Goal: Task Accomplishment & Management: Use online tool/utility

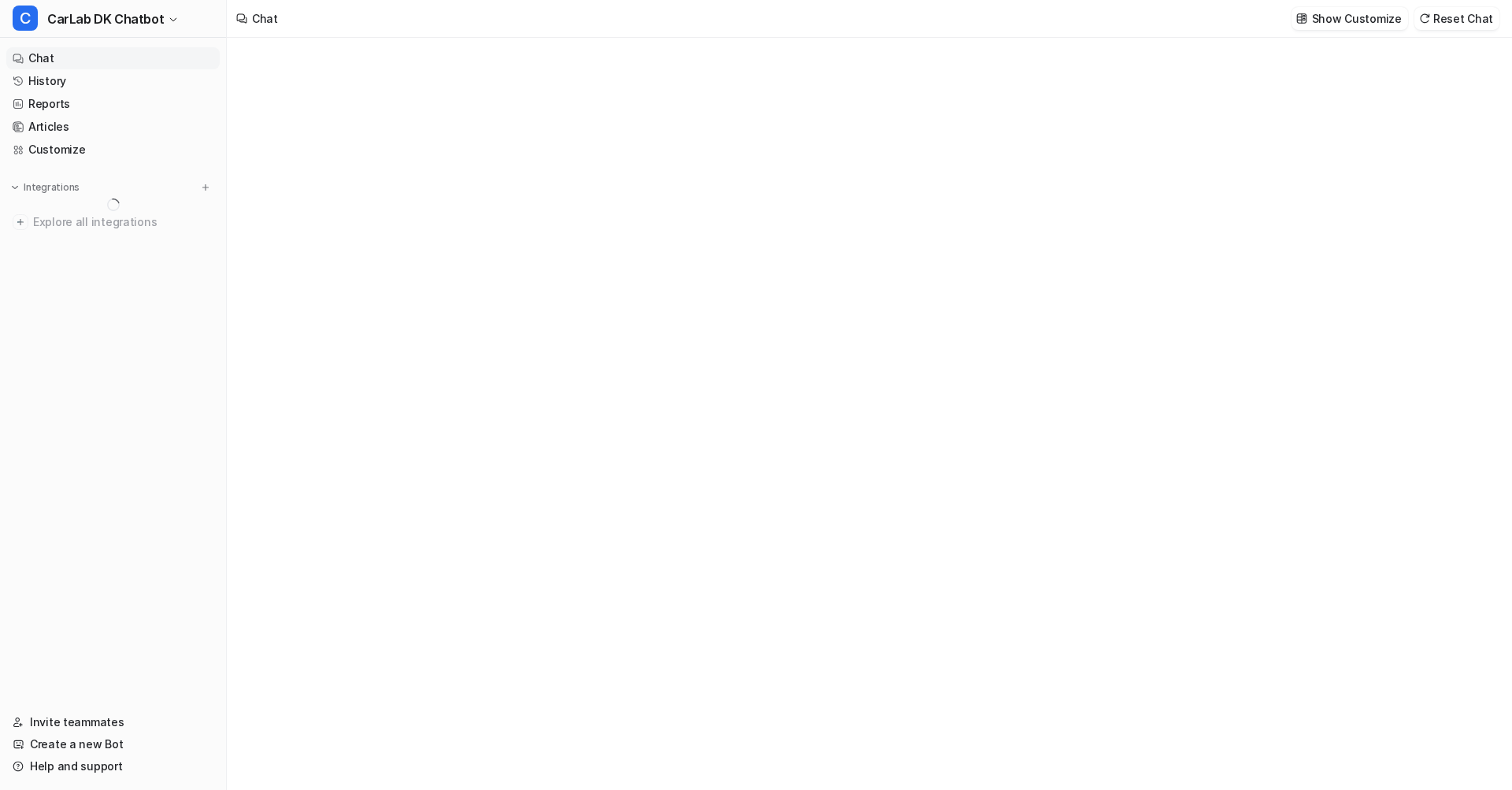
type textarea "**********"
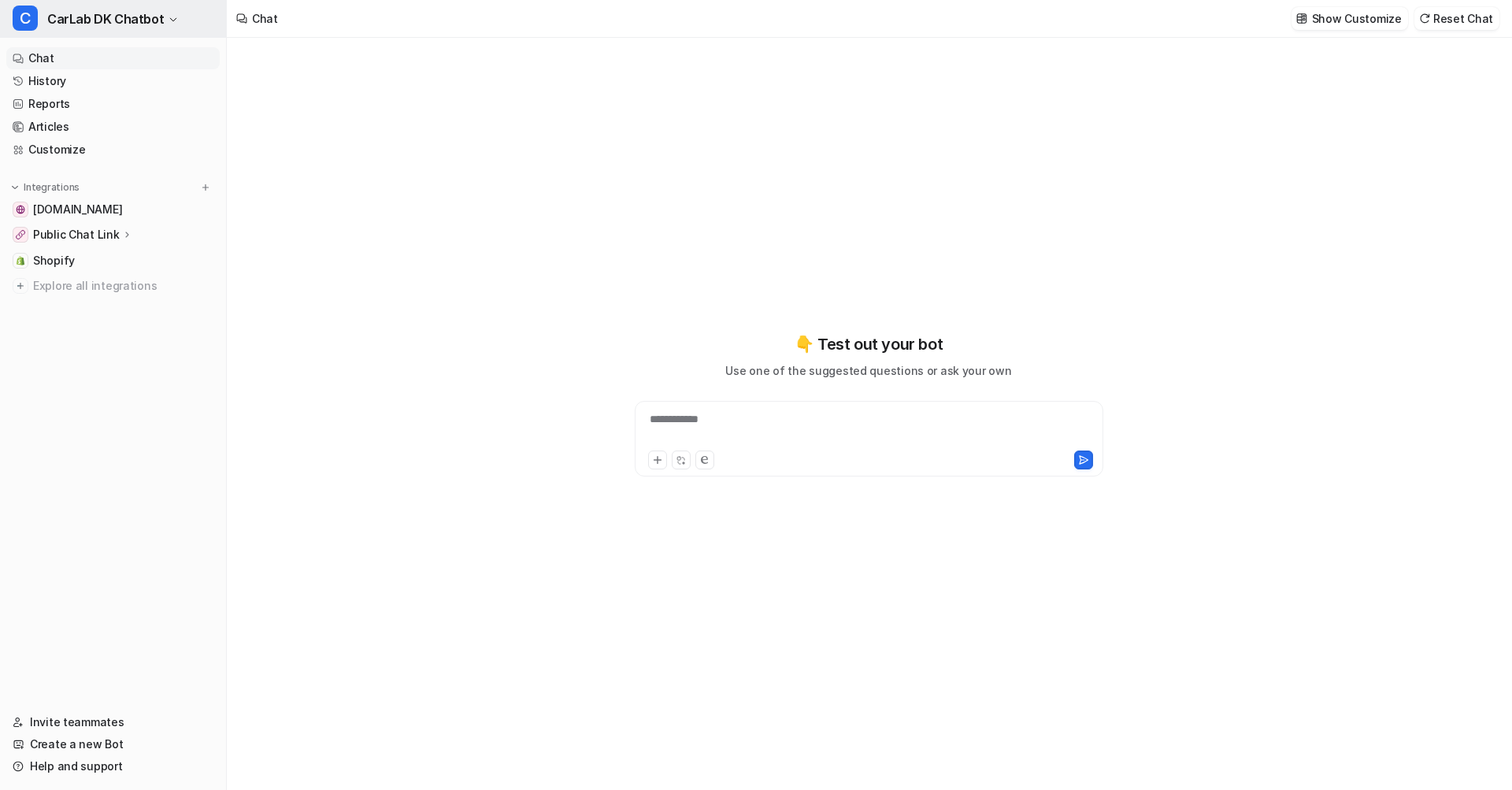
click at [141, 23] on span "CarLab DK Chatbot" at bounding box center [105, 18] width 117 height 22
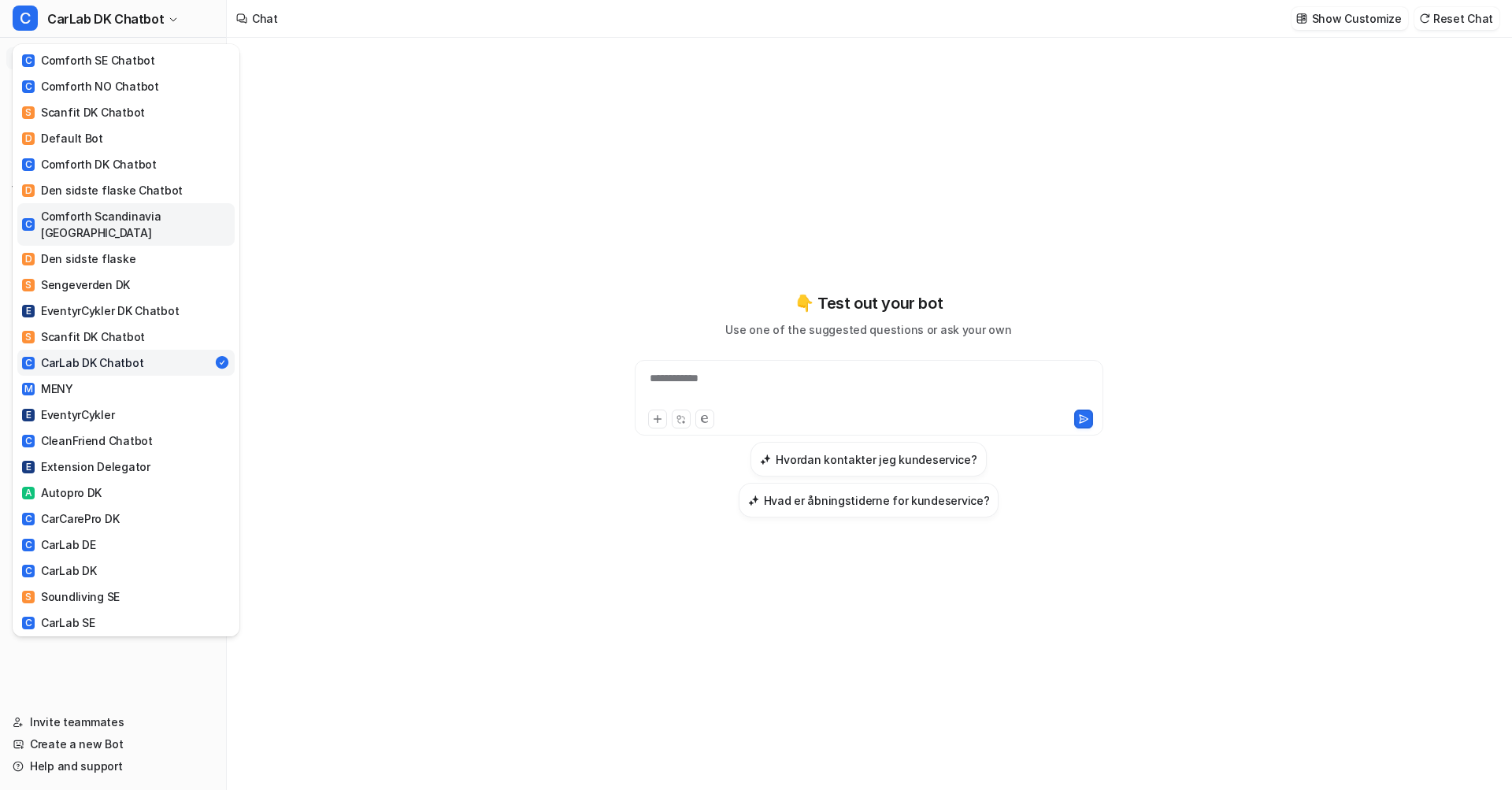
click at [152, 212] on div "C Comforth Scandinavia [GEOGRAPHIC_DATA]" at bounding box center [126, 224] width 208 height 33
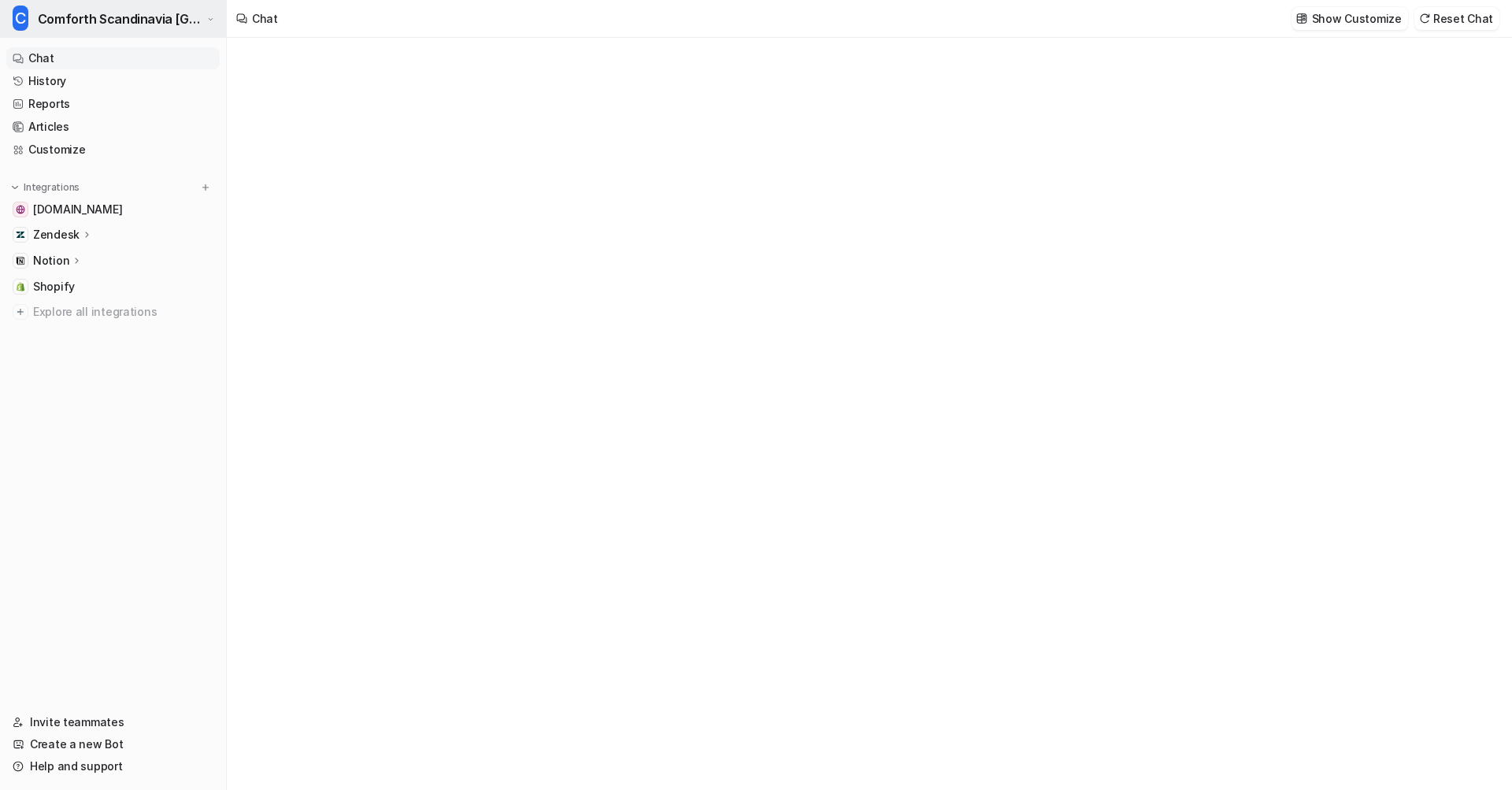
type textarea "**********"
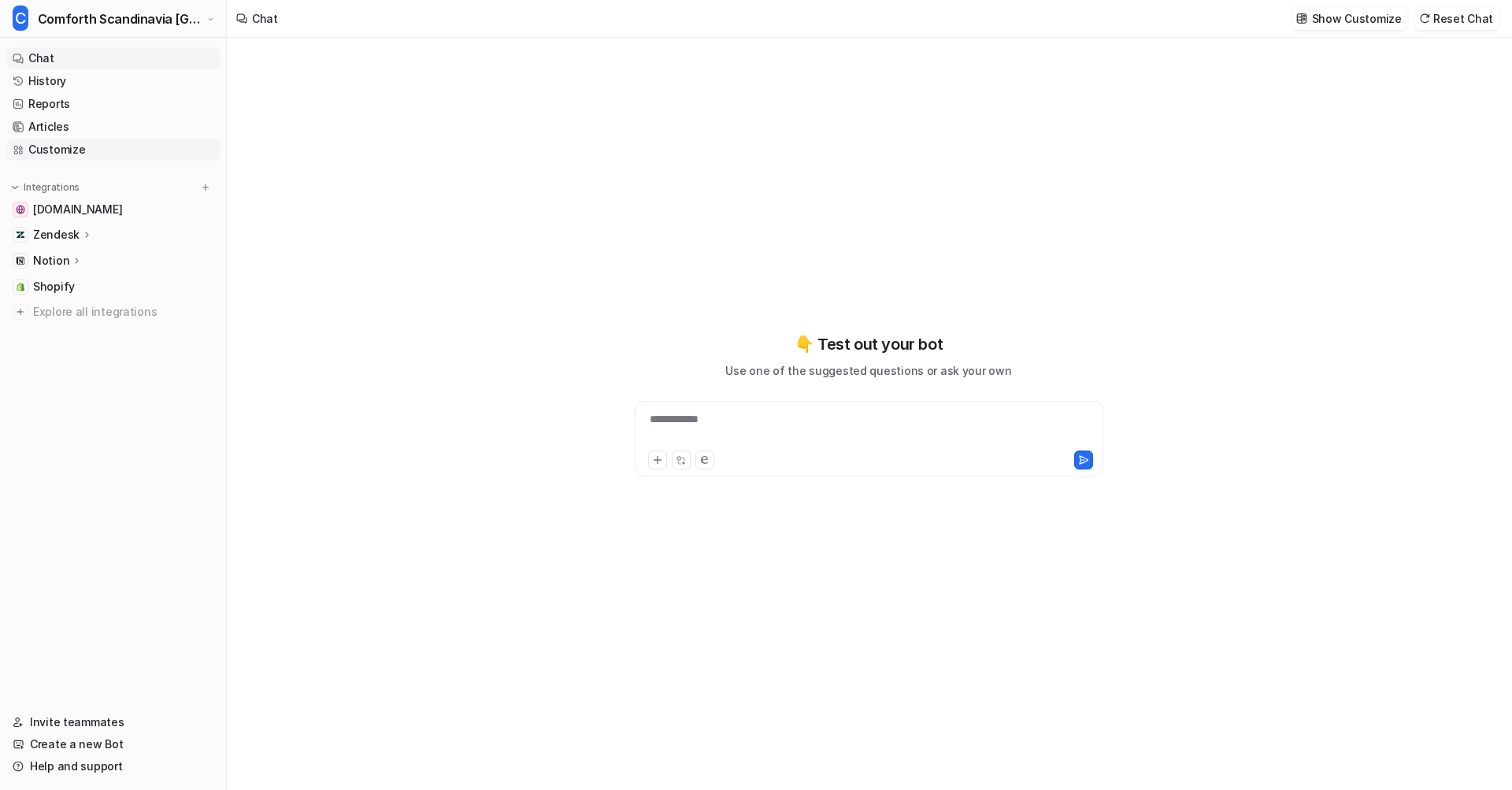
click at [92, 150] on link "Customize" at bounding box center [113, 150] width 213 height 22
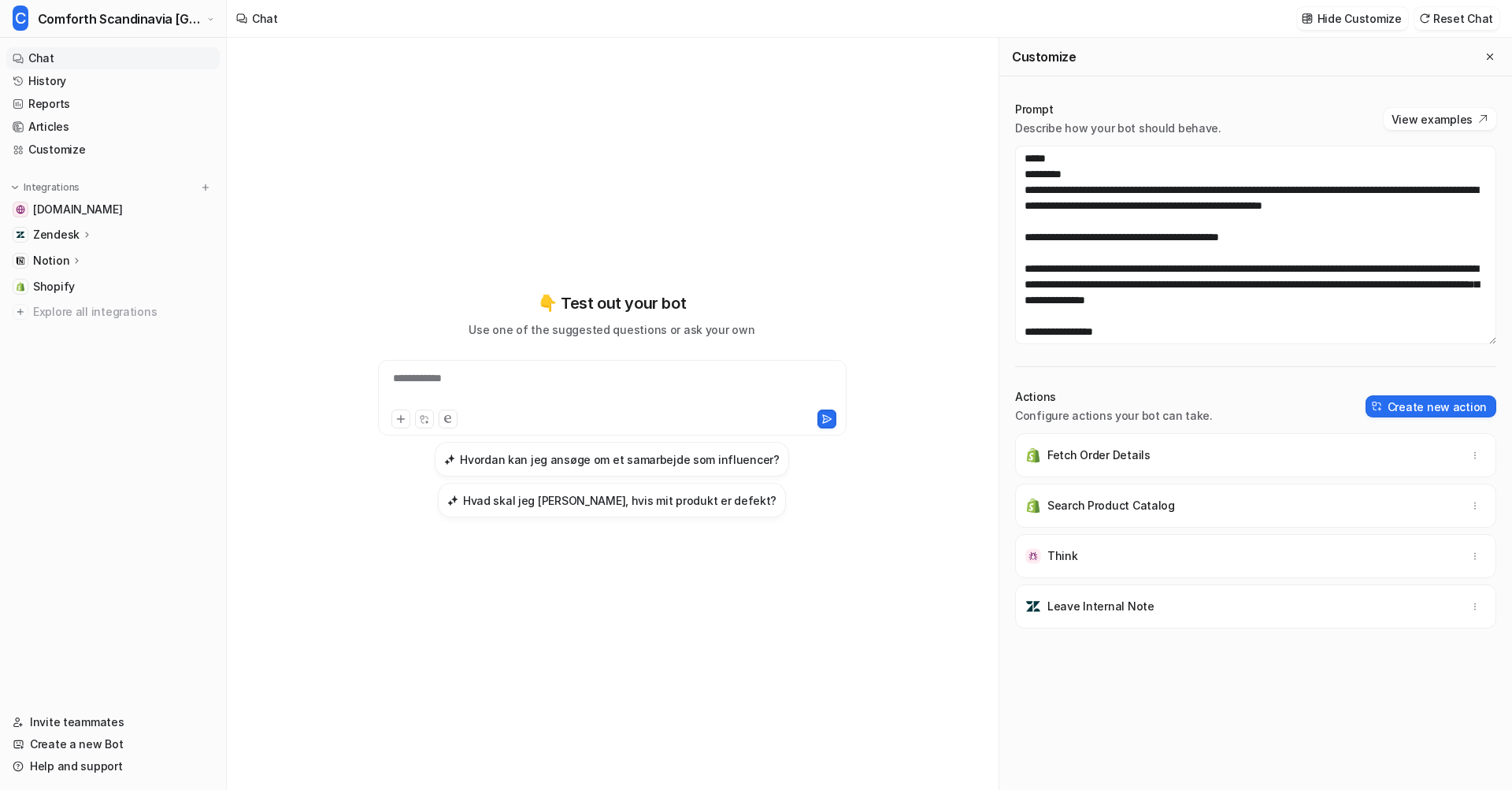
click at [87, 233] on icon at bounding box center [87, 235] width 11 height 12
click at [88, 326] on p "AI Copilot" at bounding box center [71, 326] width 52 height 15
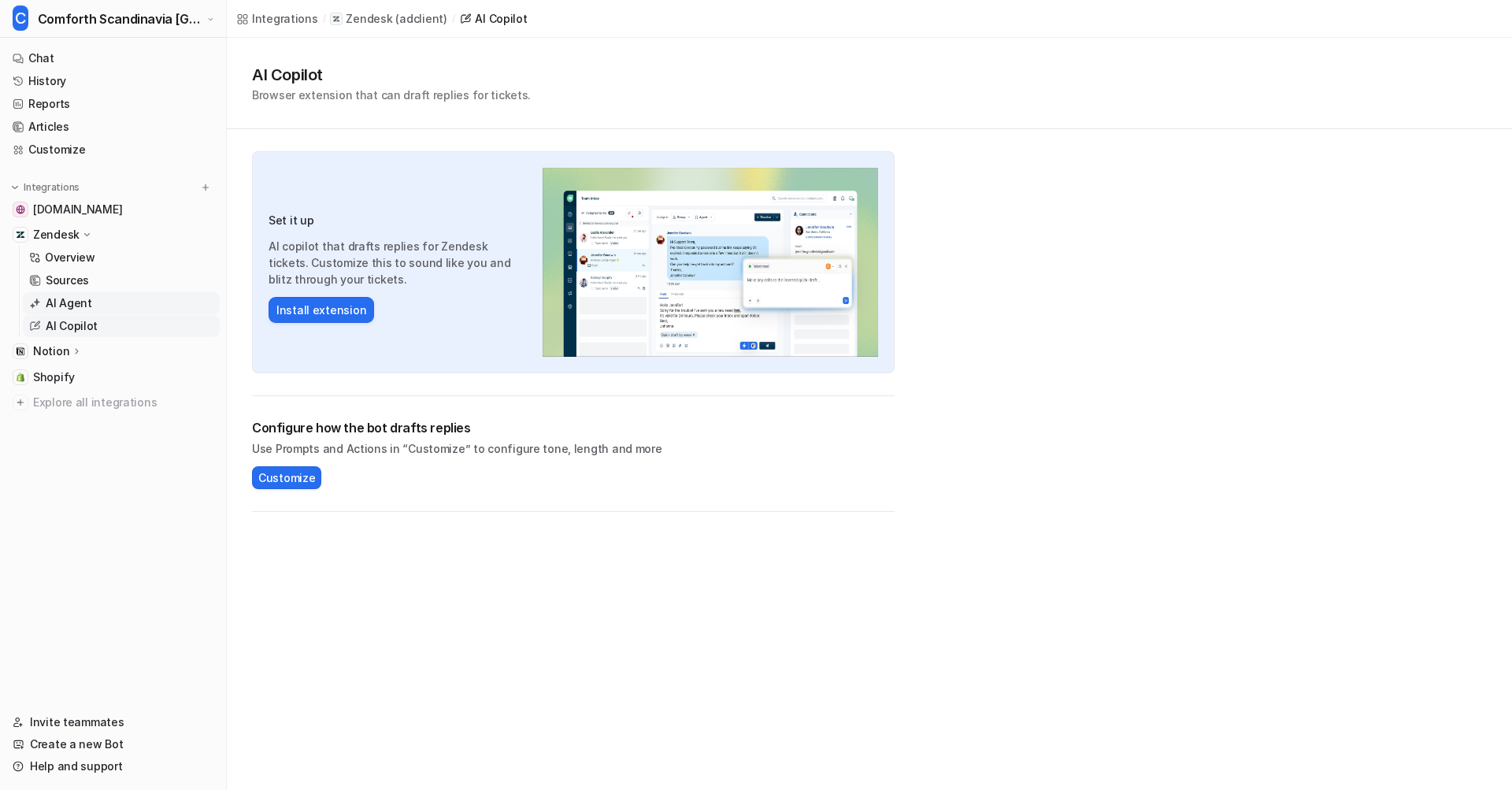
click at [109, 307] on link "AI Agent" at bounding box center [122, 303] width 197 height 22
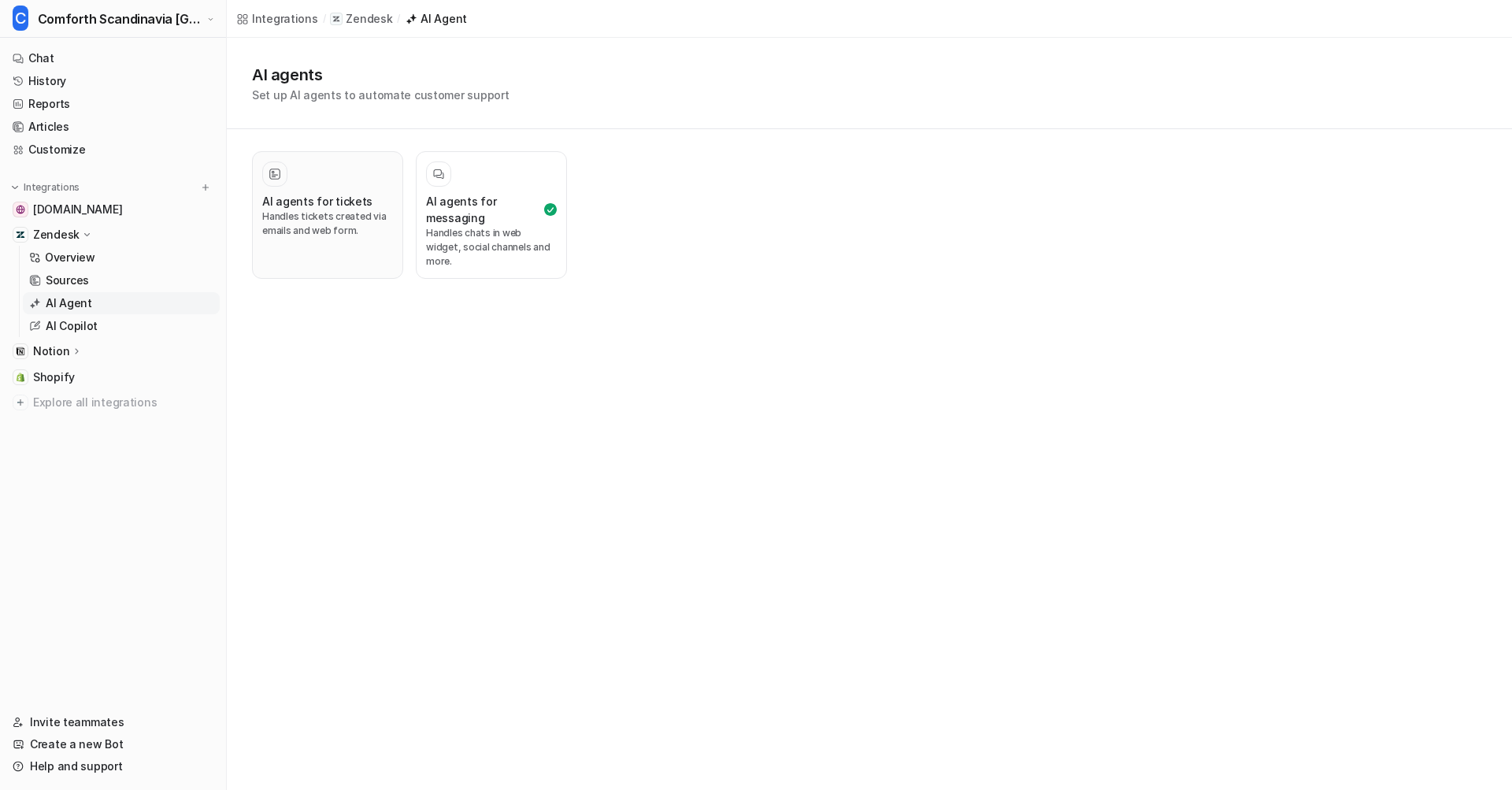
click at [352, 210] on p "Handles tickets created via emails and web form." at bounding box center [327, 223] width 130 height 28
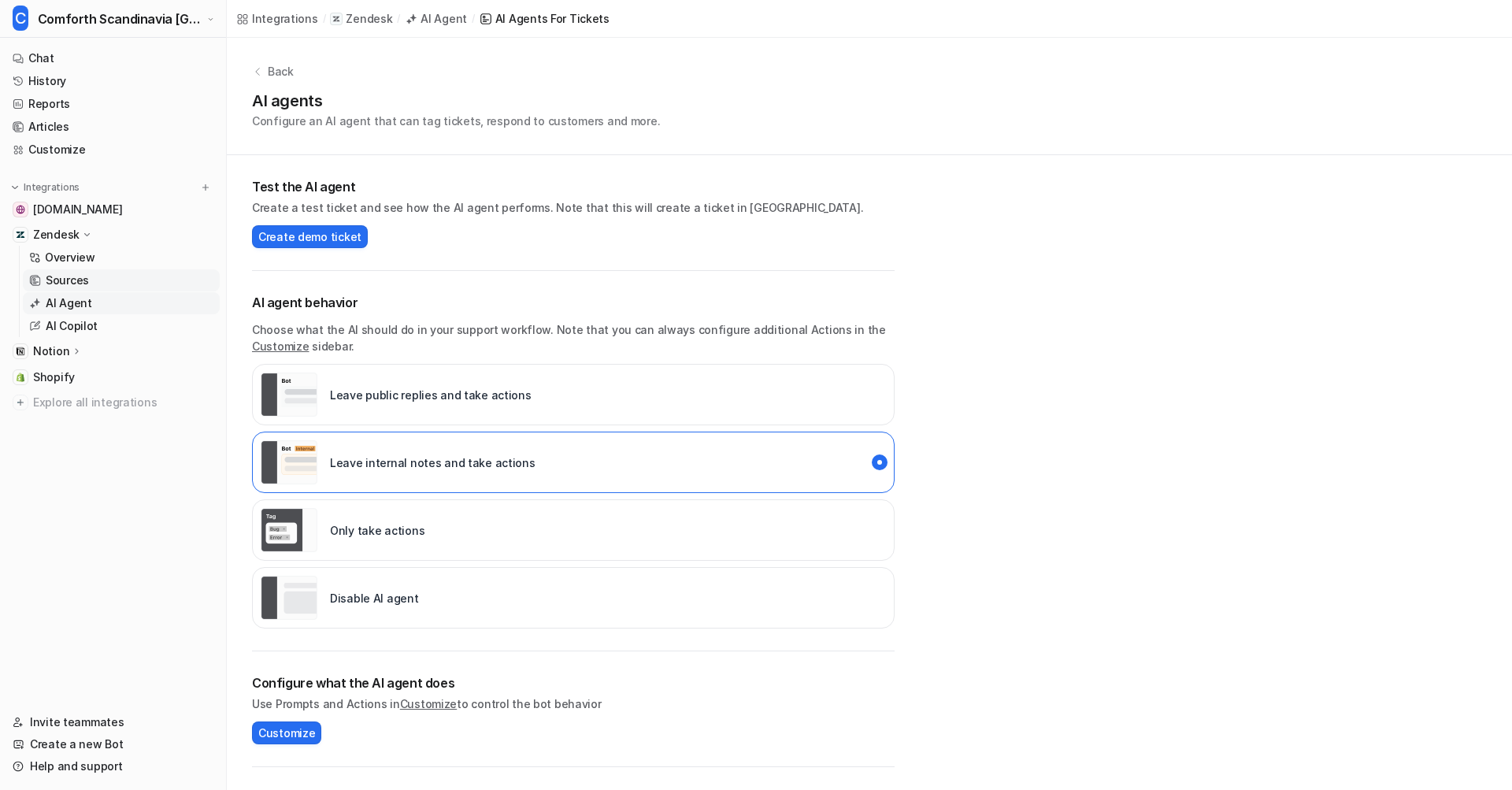
click at [104, 284] on link "Sources" at bounding box center [122, 280] width 197 height 22
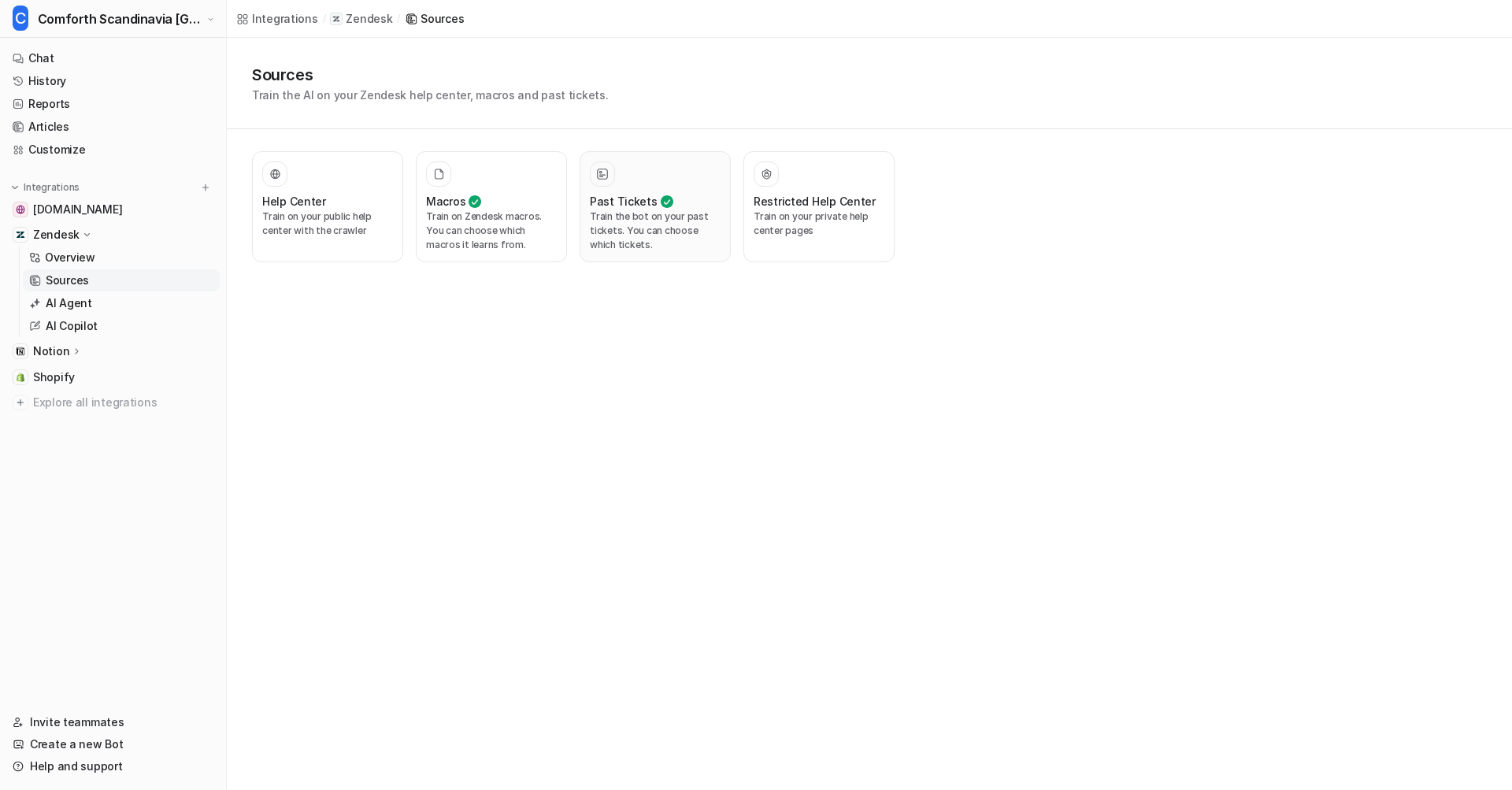
click at [626, 230] on p "Train the bot on your past tickets. You can choose which tickets." at bounding box center [655, 231] width 130 height 42
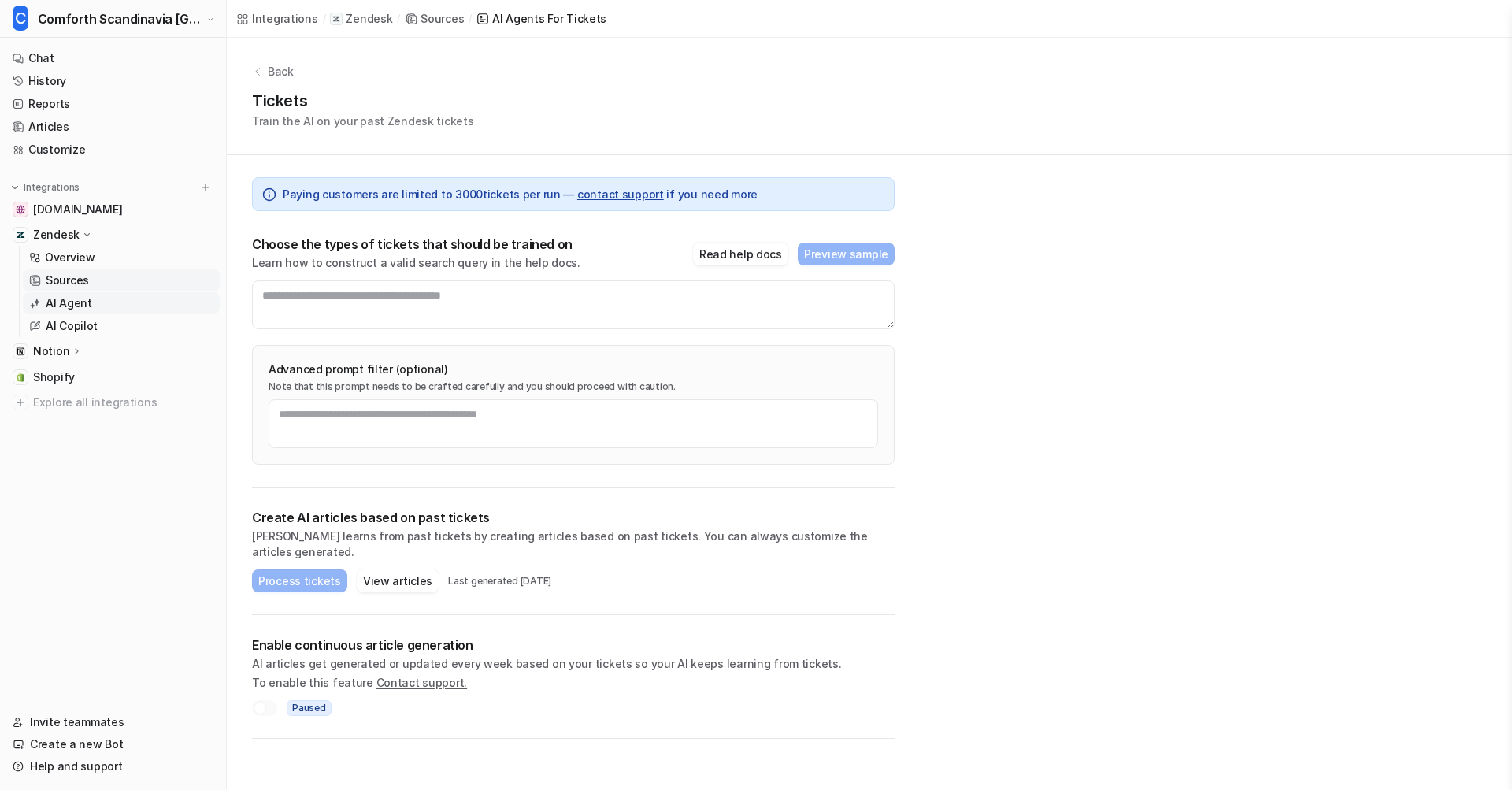
click at [108, 297] on link "AI Agent" at bounding box center [122, 303] width 197 height 22
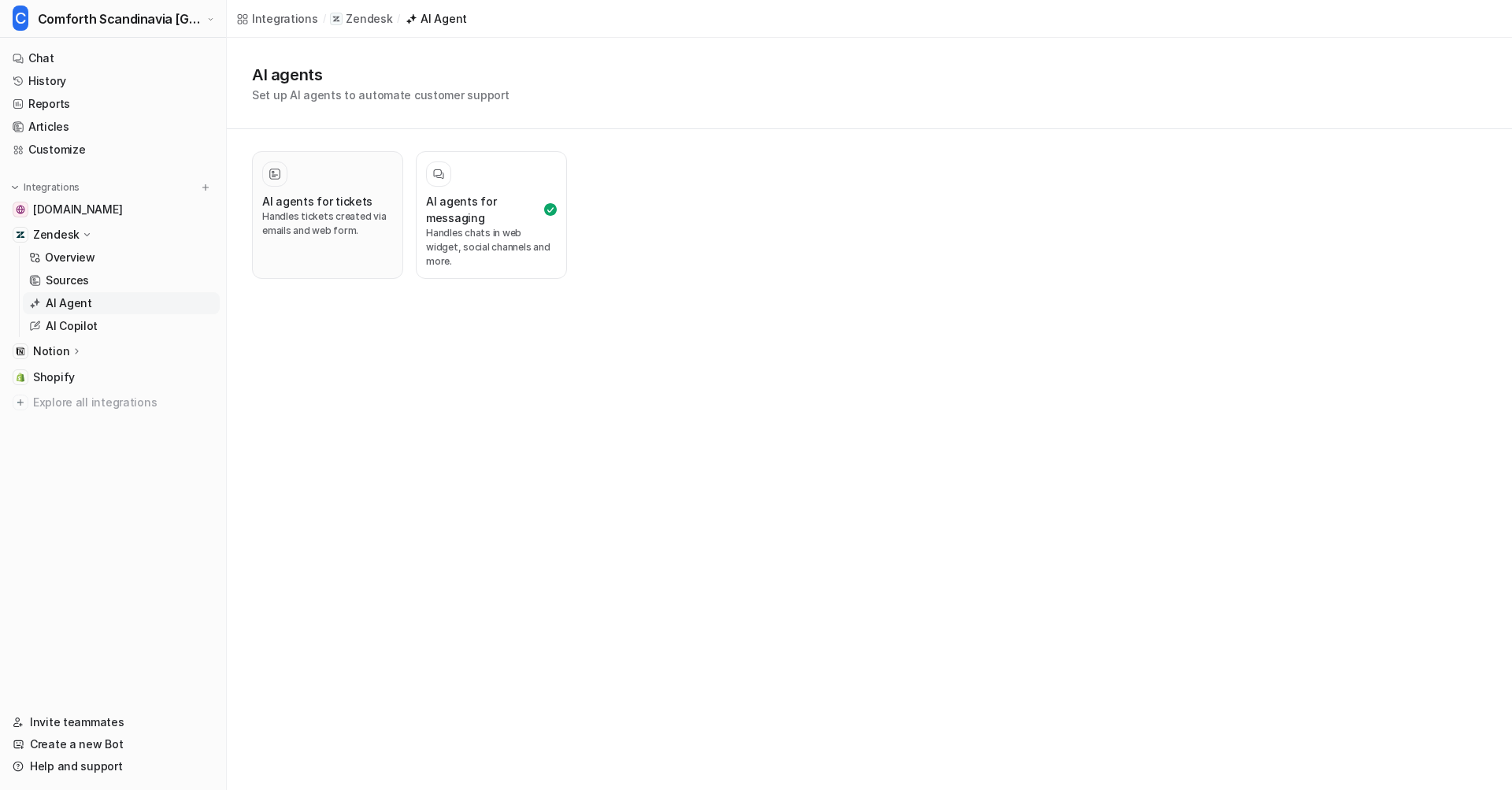
click at [356, 234] on p "Handles tickets created via emails and web form." at bounding box center [327, 223] width 130 height 28
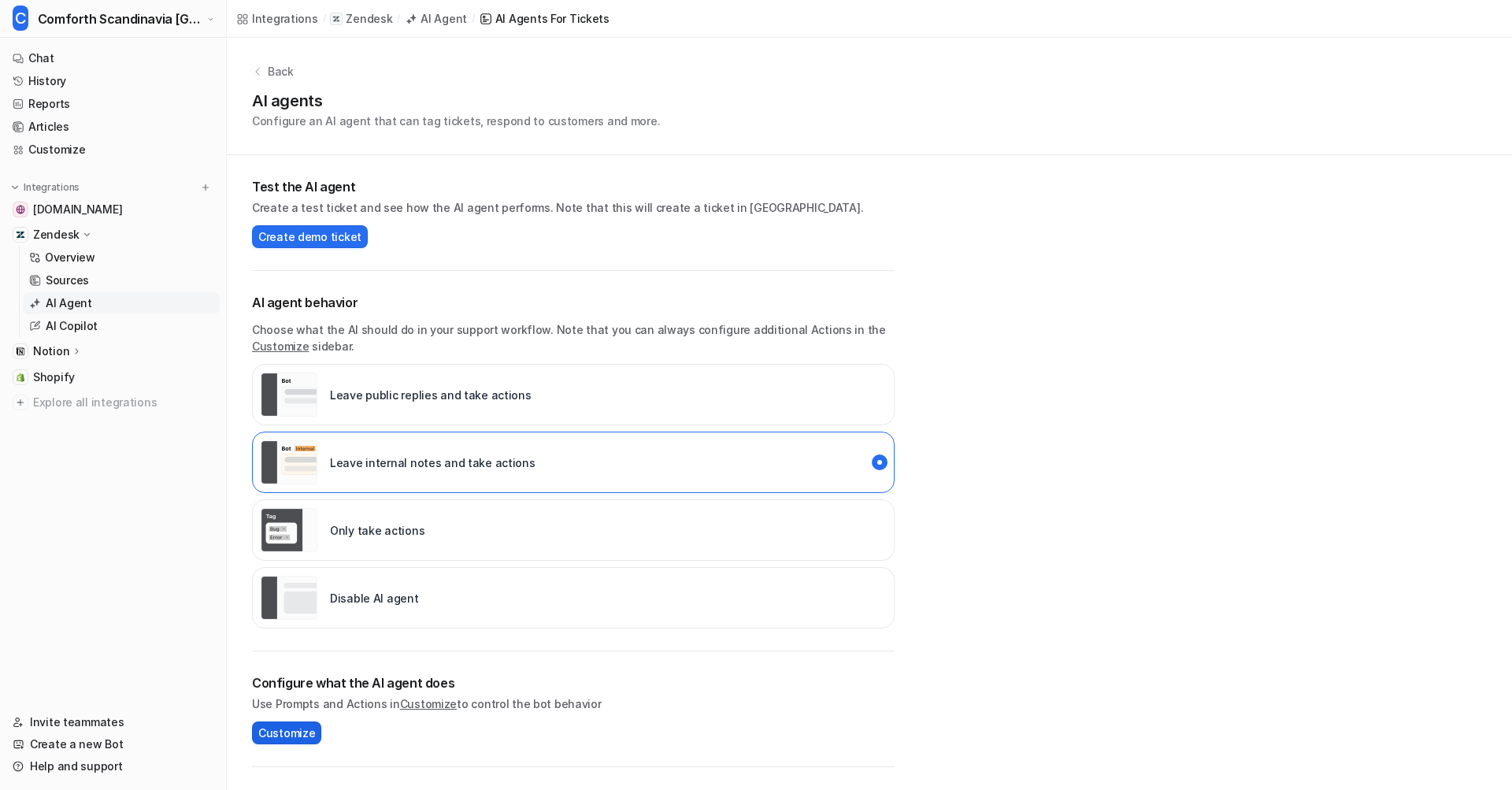
click at [267, 728] on span "Customize" at bounding box center [287, 732] width 57 height 16
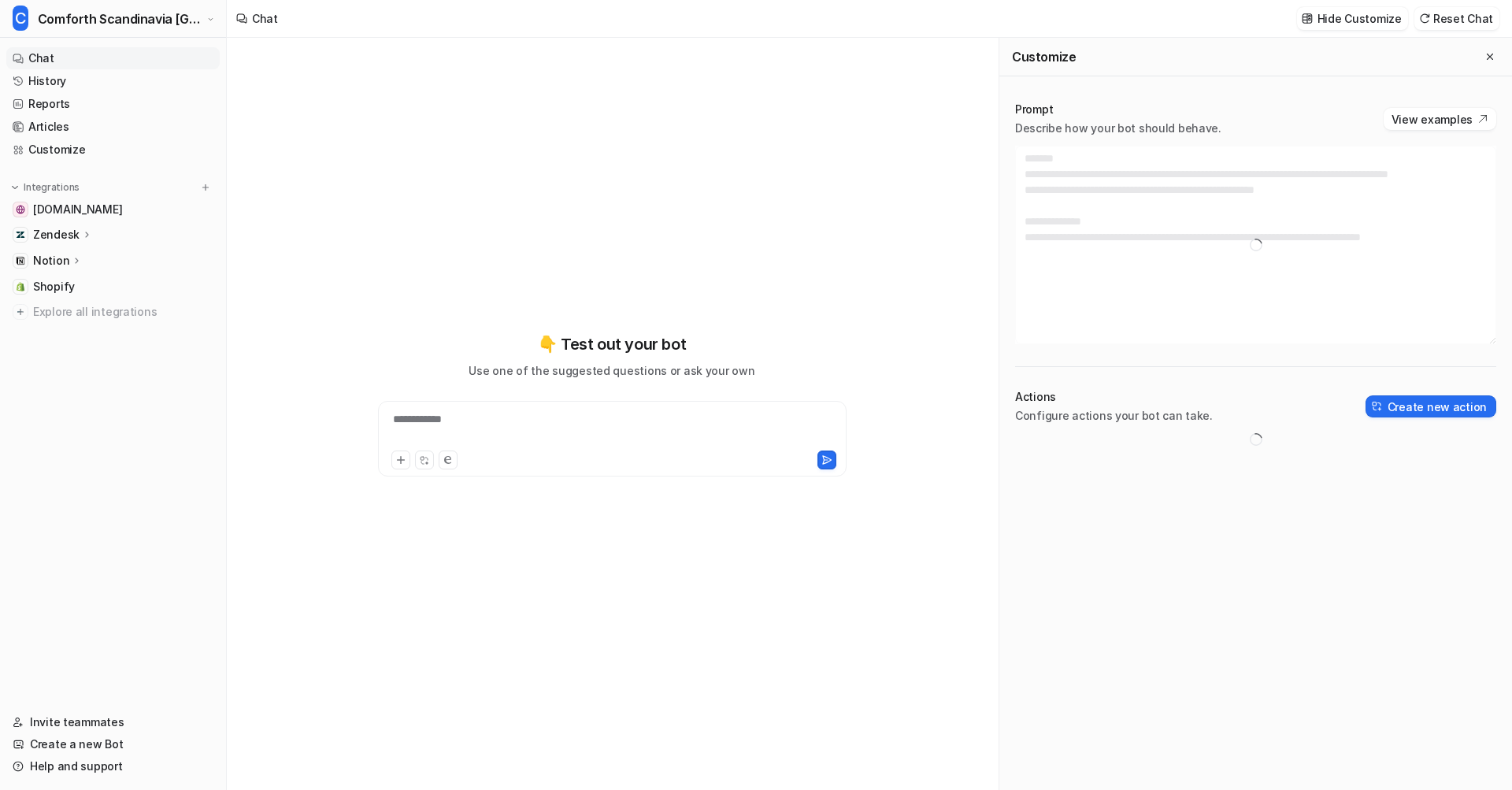
type textarea "**********"
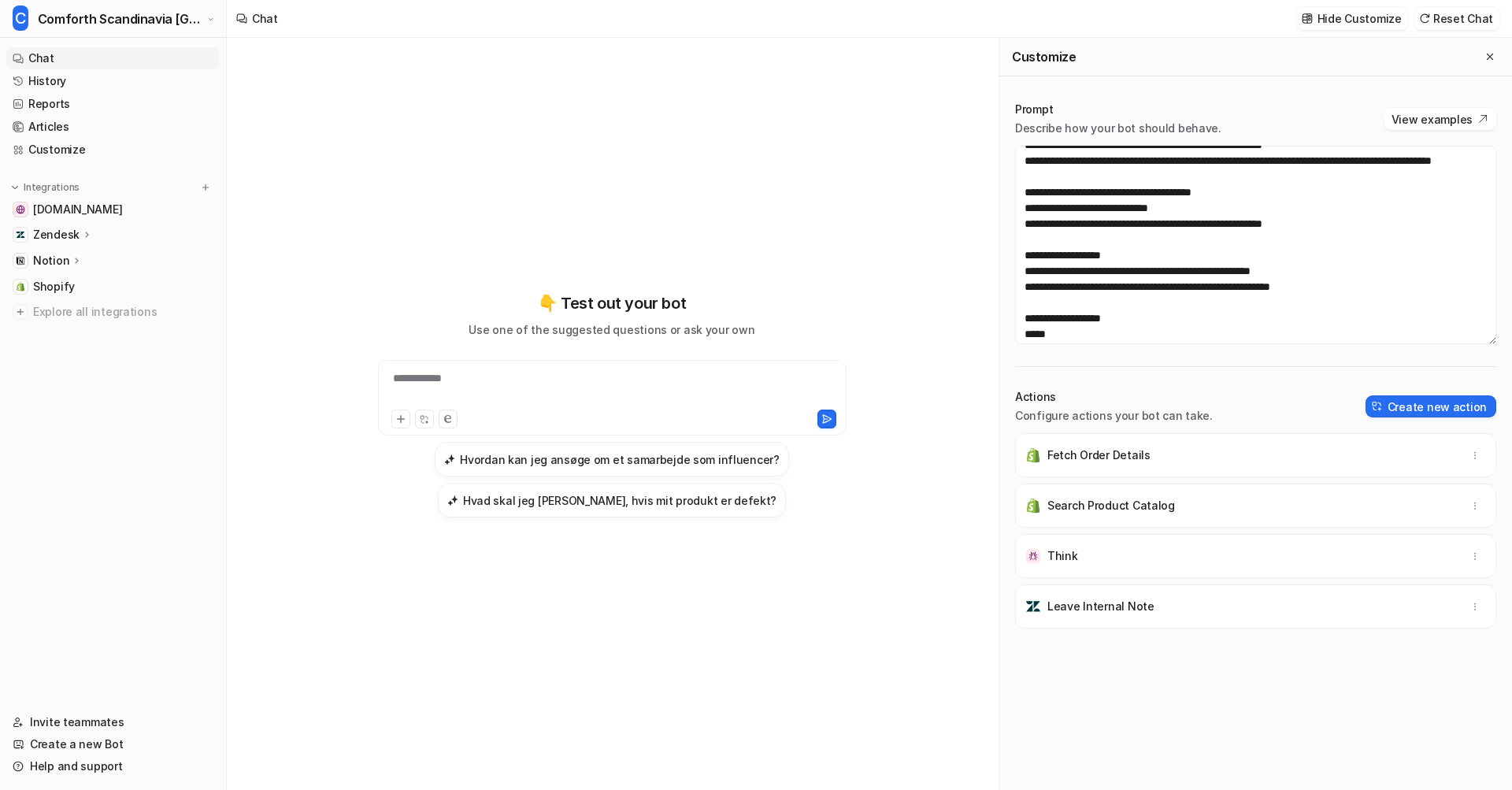
scroll to position [834, 0]
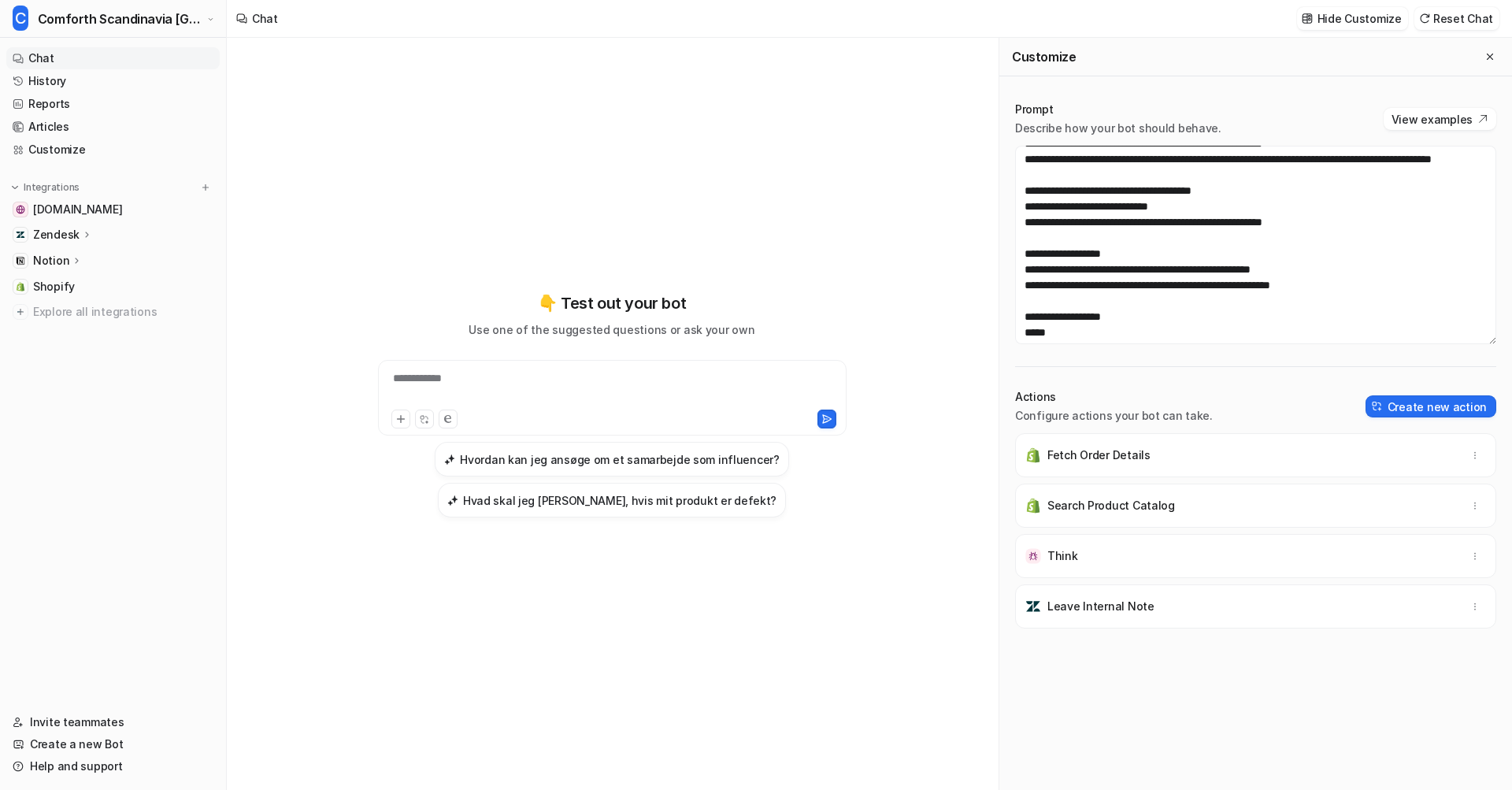
click at [68, 259] on div "Notion" at bounding box center [57, 261] width 49 height 15
click at [70, 231] on p "Zendesk" at bounding box center [56, 235] width 46 height 15
click at [79, 293] on link "AI Agent" at bounding box center [122, 303] width 197 height 22
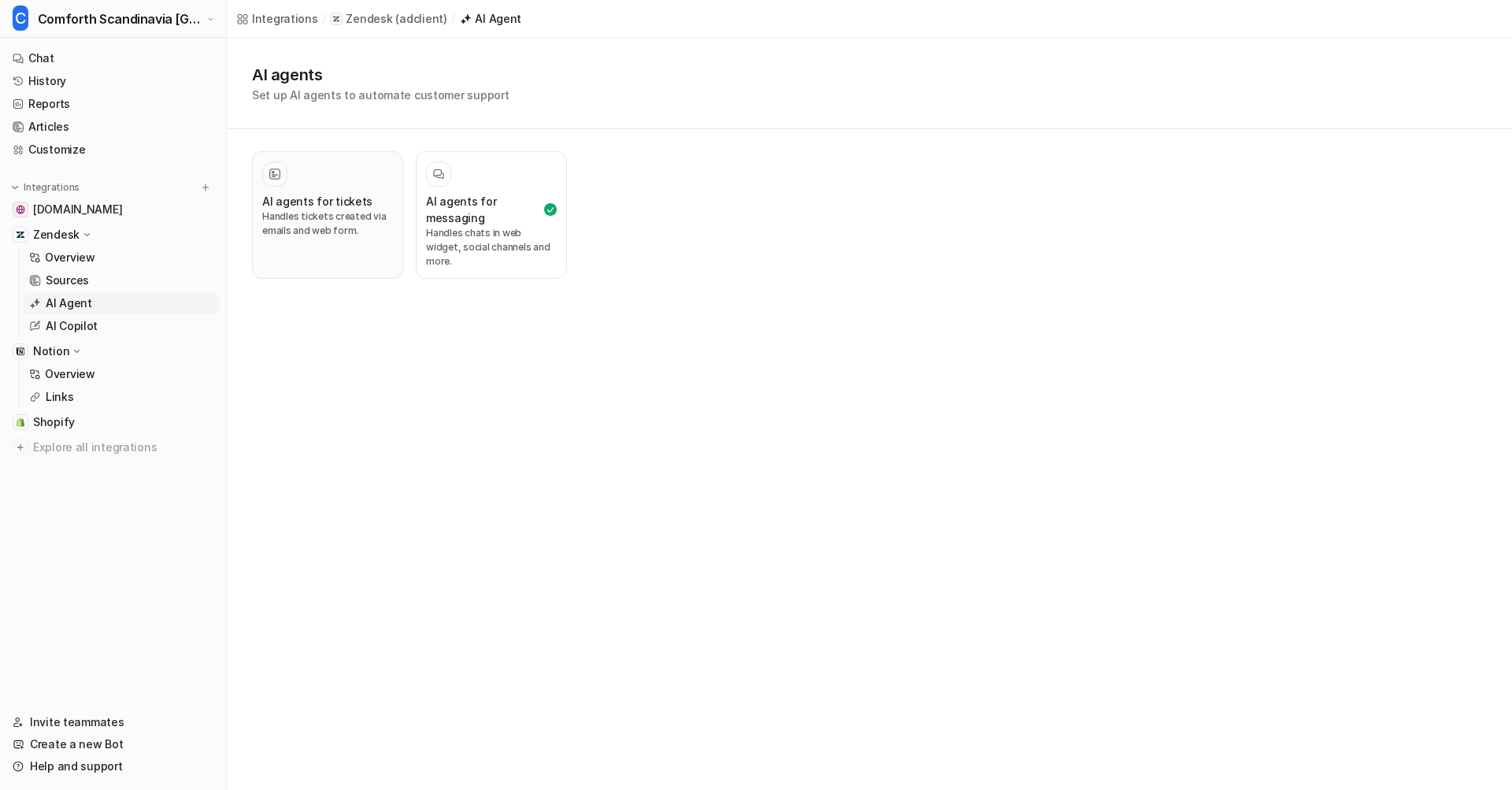
click at [331, 221] on p "Handles tickets created via emails and web form." at bounding box center [327, 223] width 130 height 28
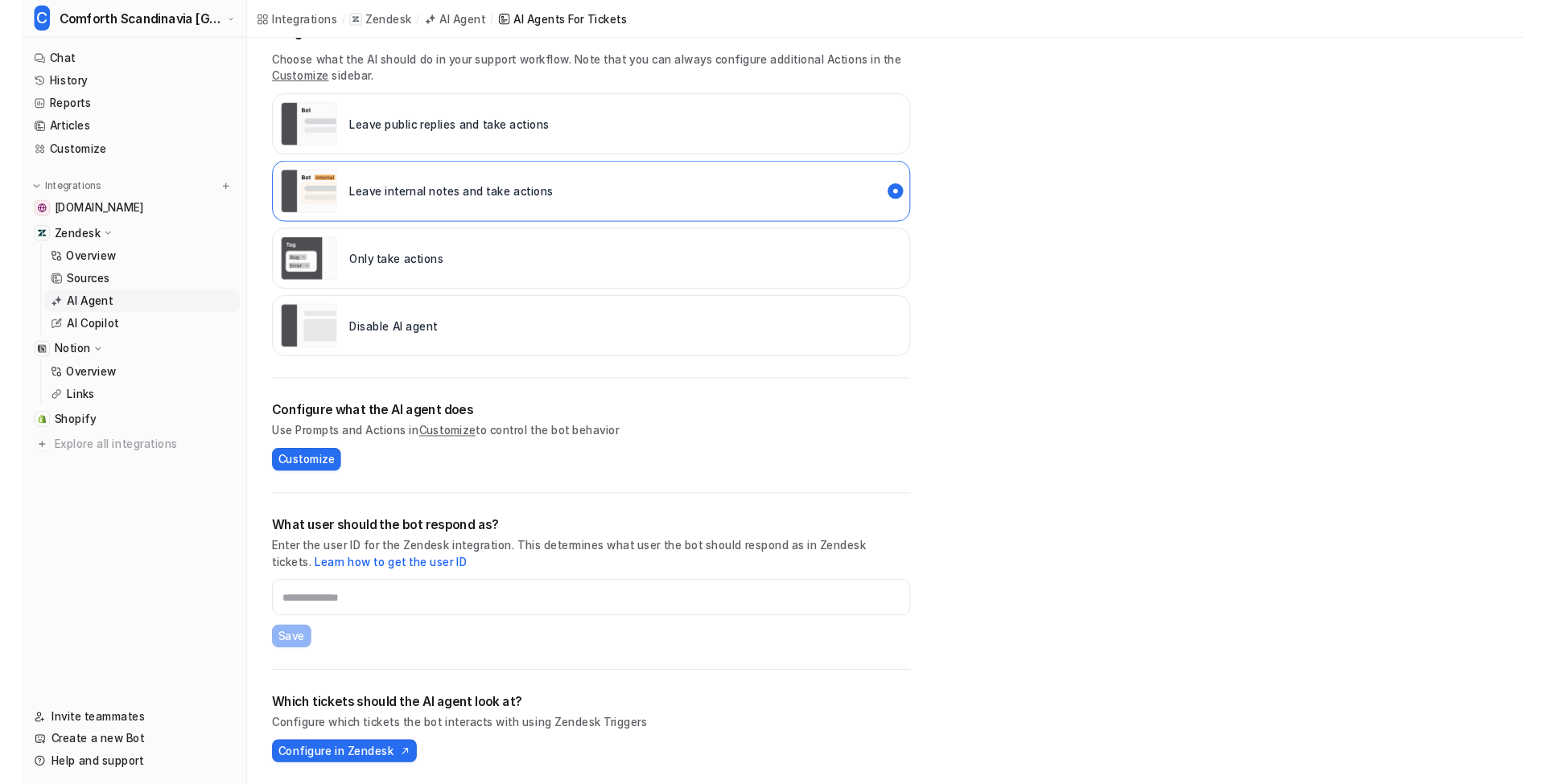
scroll to position [276, 0]
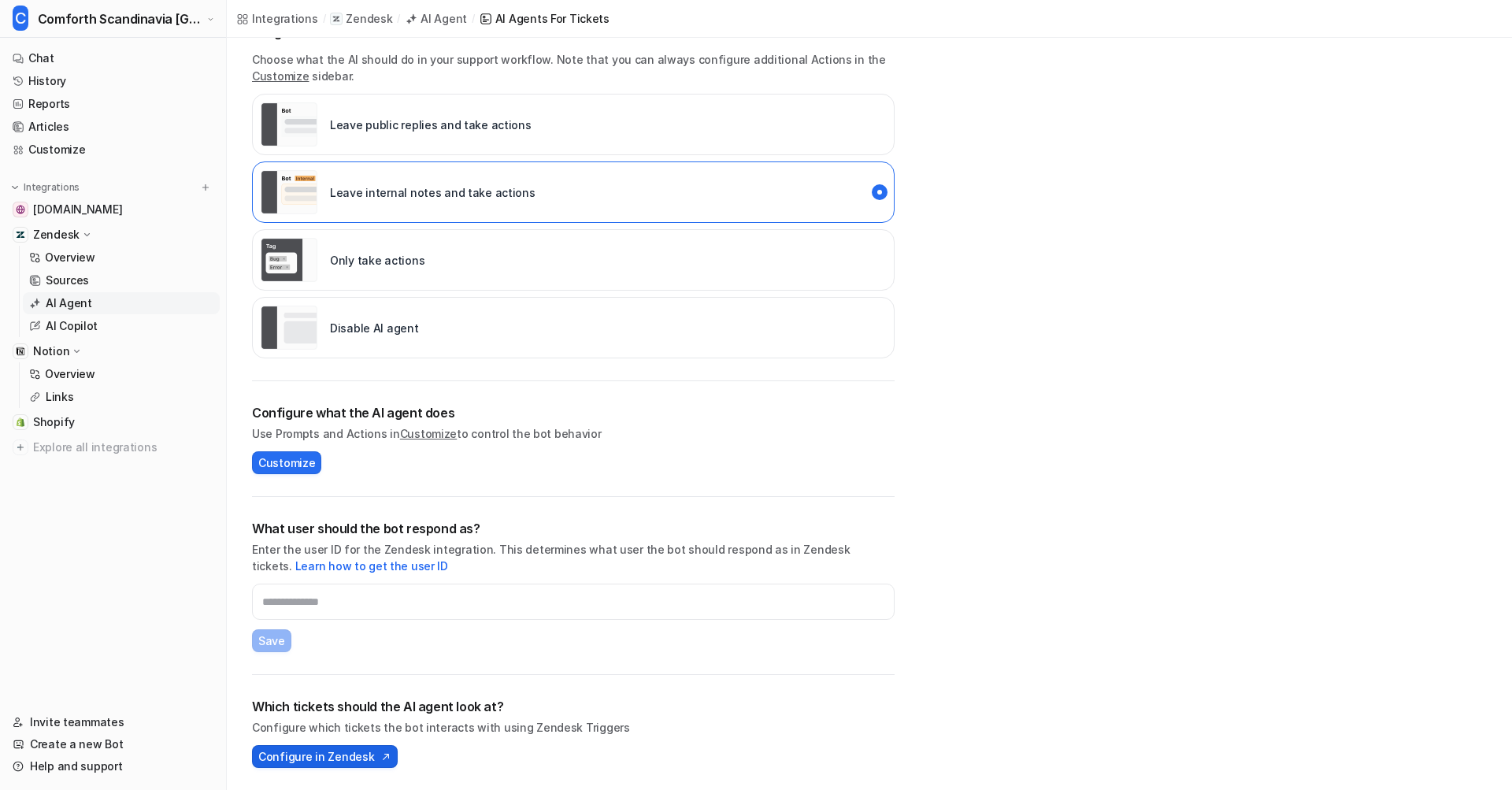
click at [378, 751] on img at bounding box center [383, 756] width 15 height 11
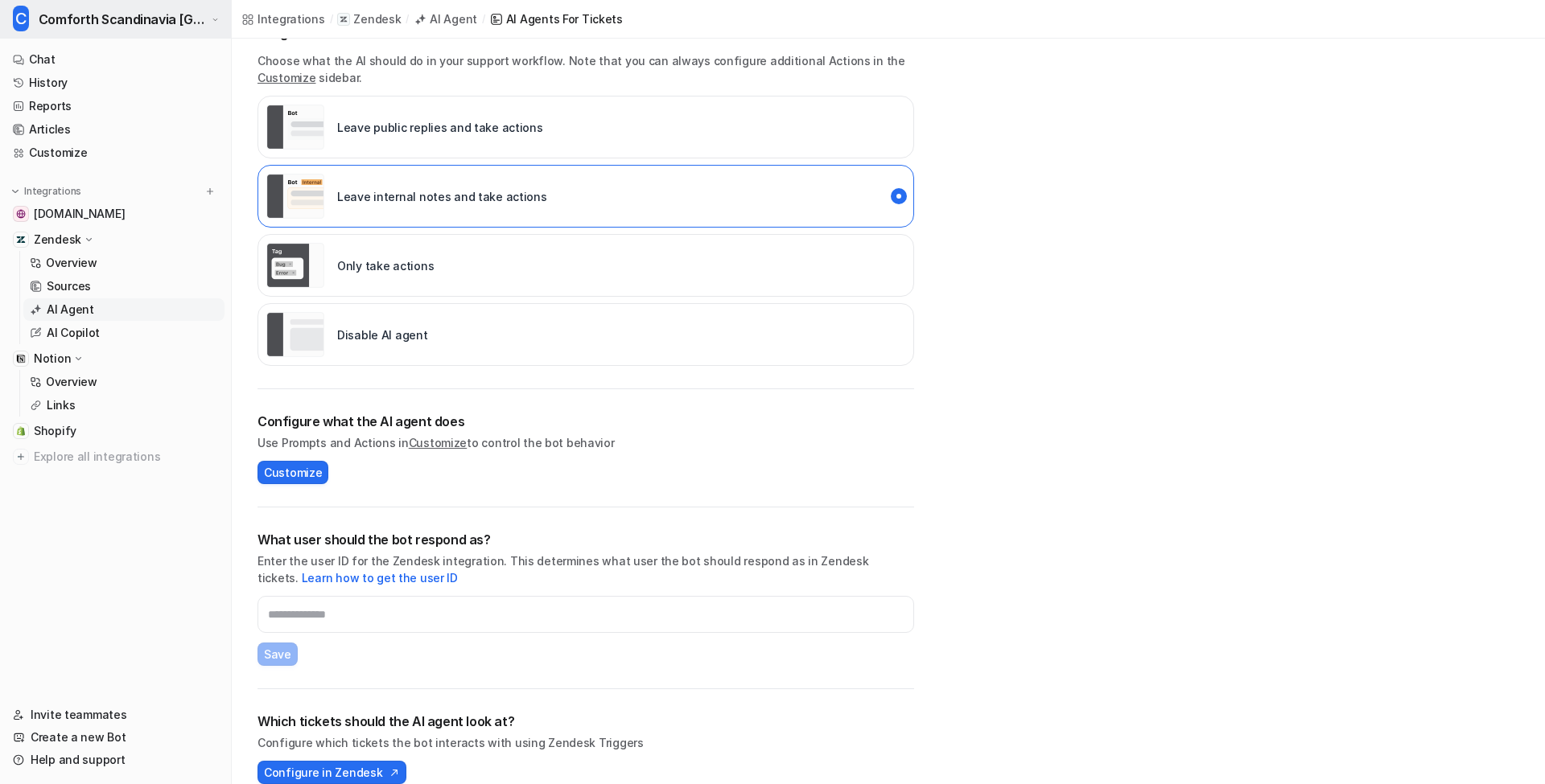
click at [103, 13] on span "Comforth Scandinavia [GEOGRAPHIC_DATA]" at bounding box center [122, 19] width 169 height 23
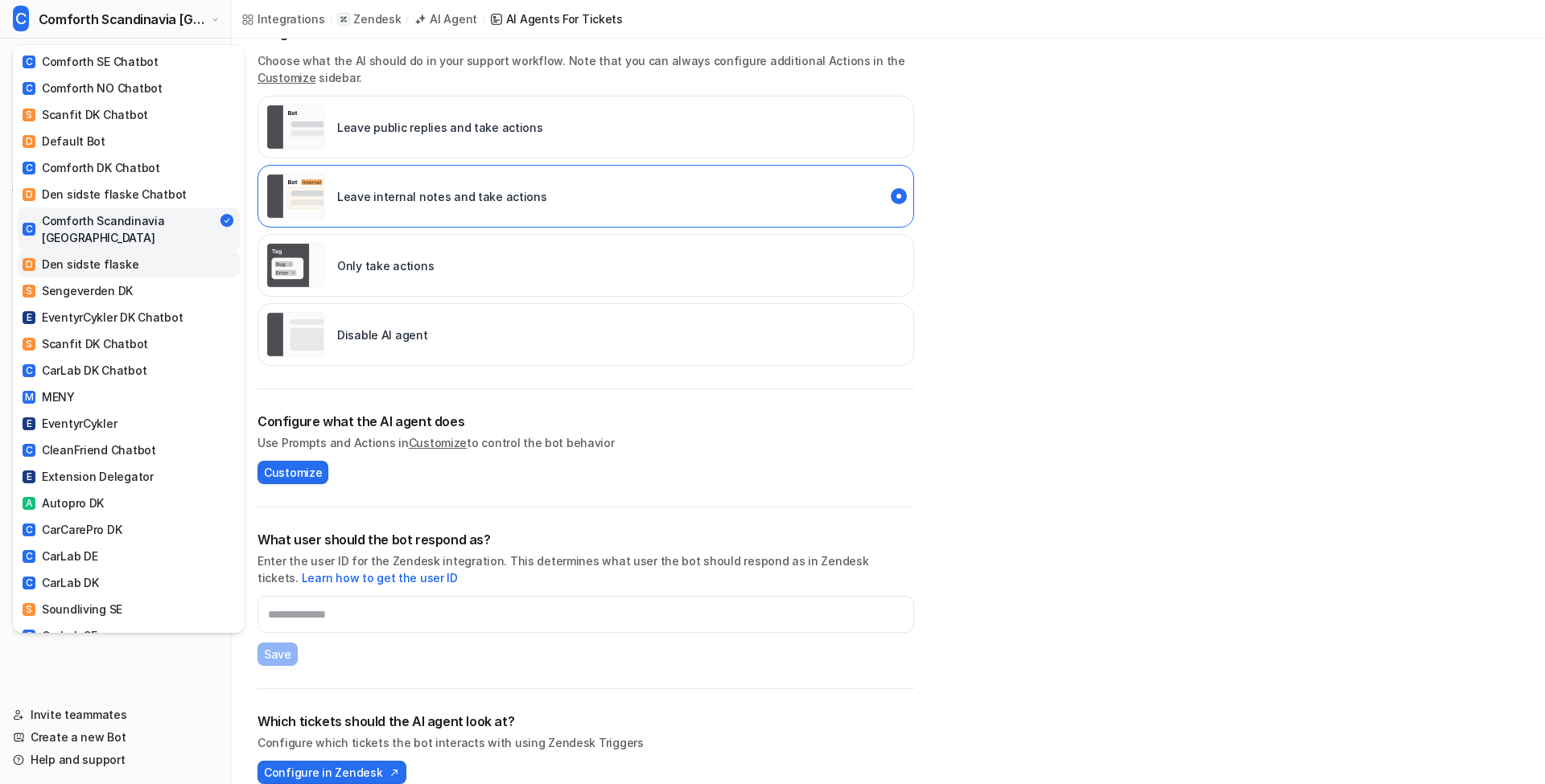
click at [133, 251] on link "D Den sidste flaske" at bounding box center [128, 264] width 222 height 27
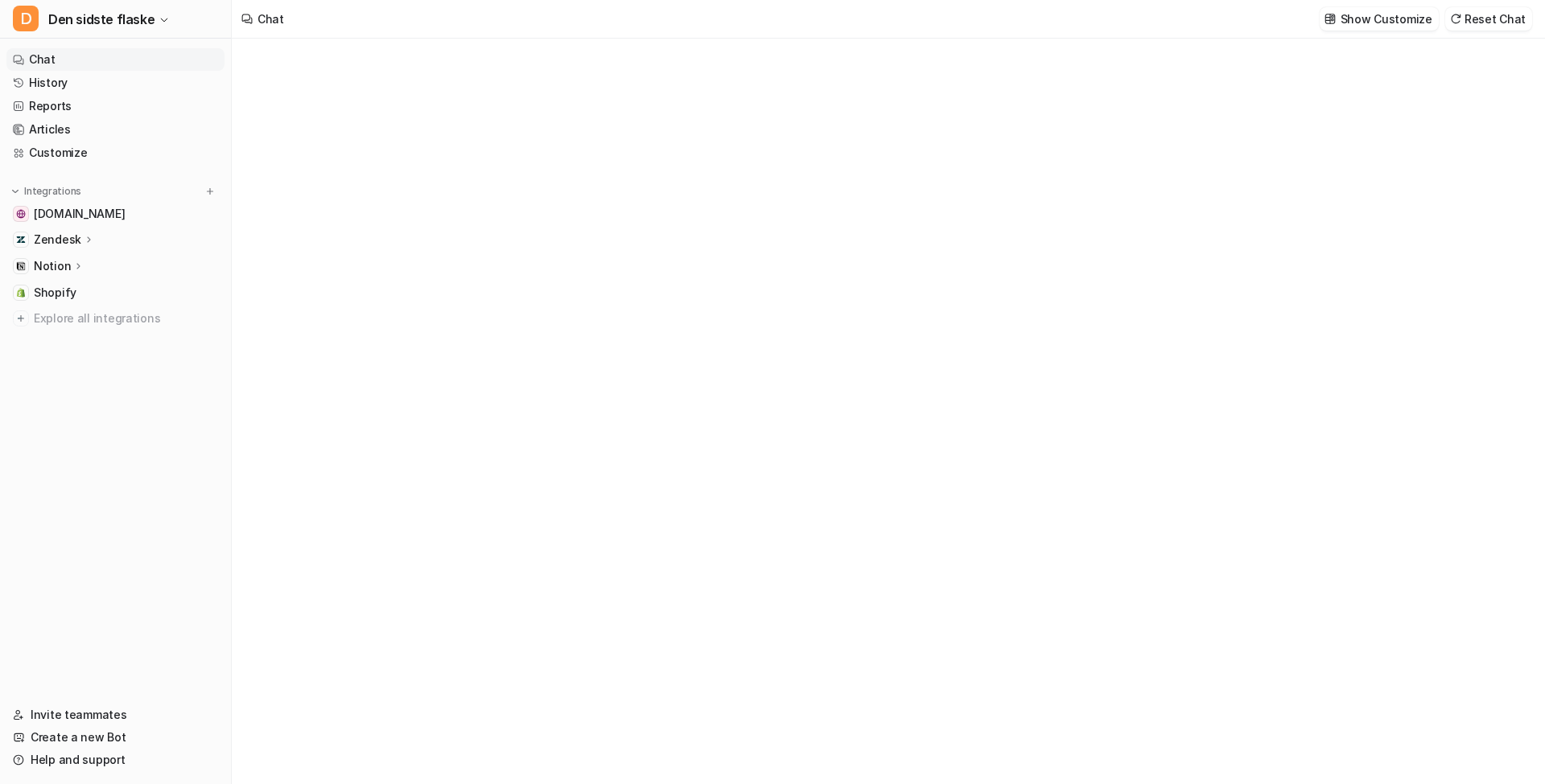
type textarea "**********"
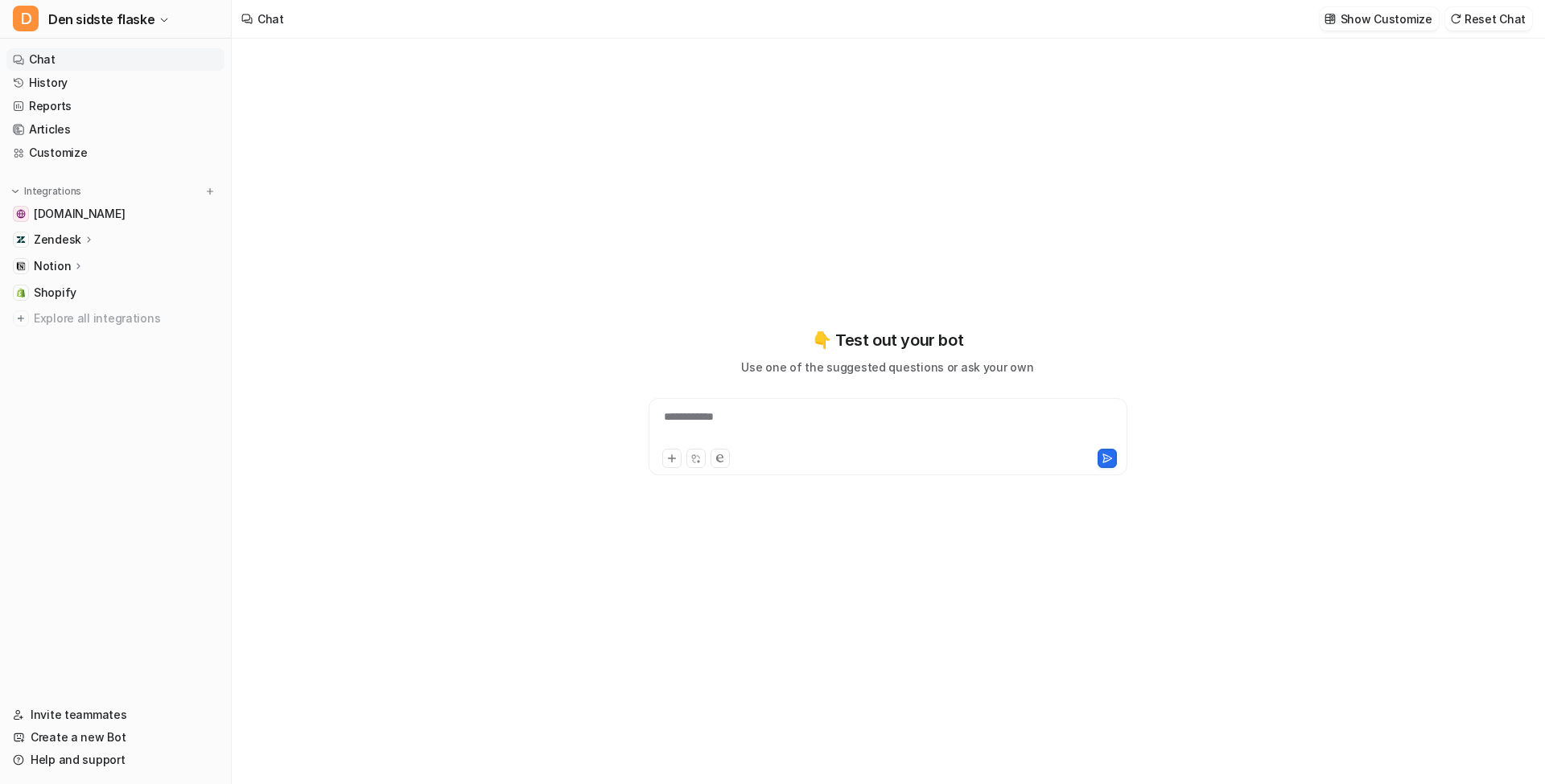
click at [67, 242] on p "Zendesk" at bounding box center [57, 240] width 47 height 16
click at [90, 308] on p "AI Agent" at bounding box center [70, 310] width 47 height 16
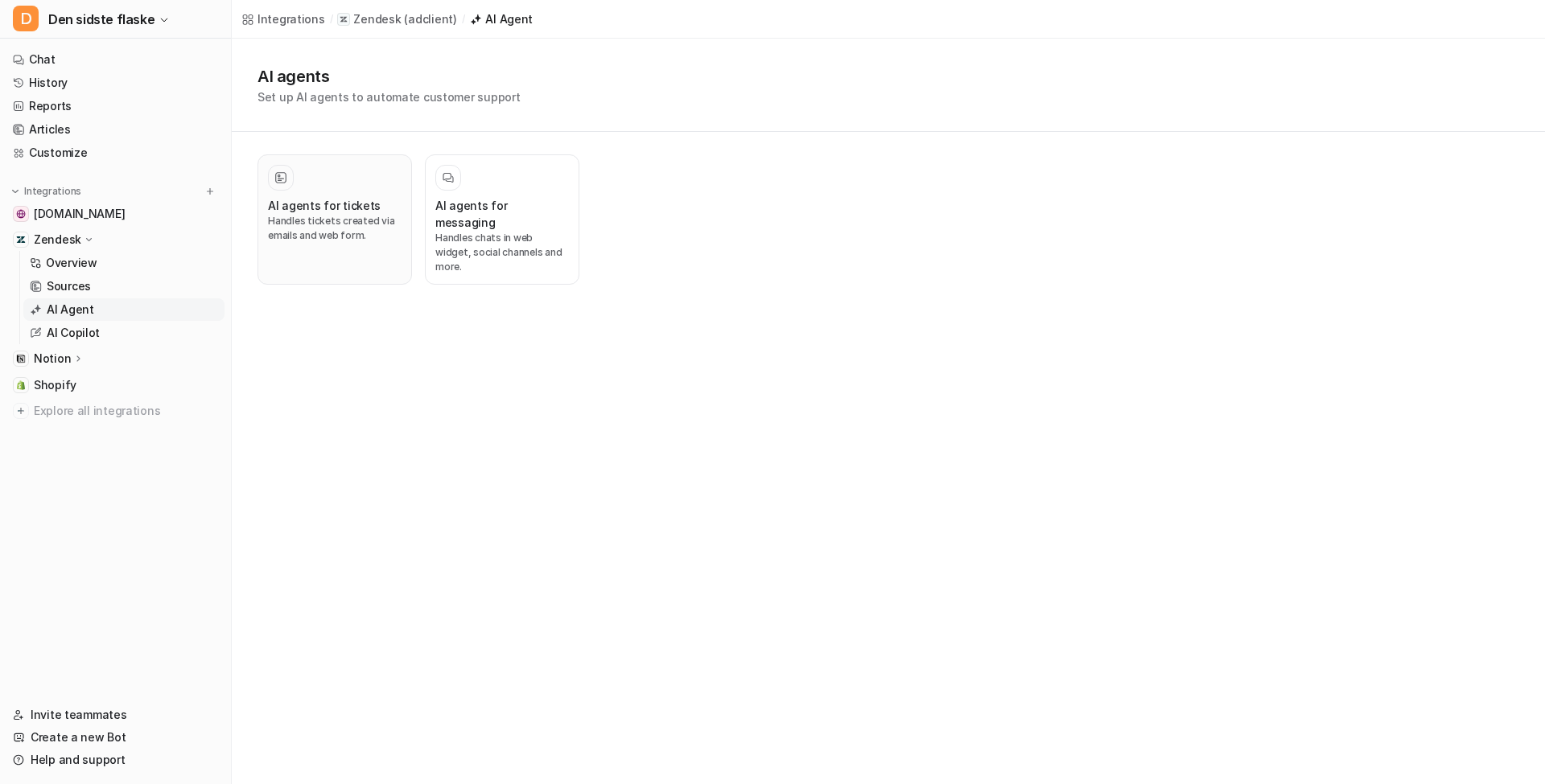
click at [340, 208] on h3 "AI agents for tickets" at bounding box center [325, 205] width 112 height 17
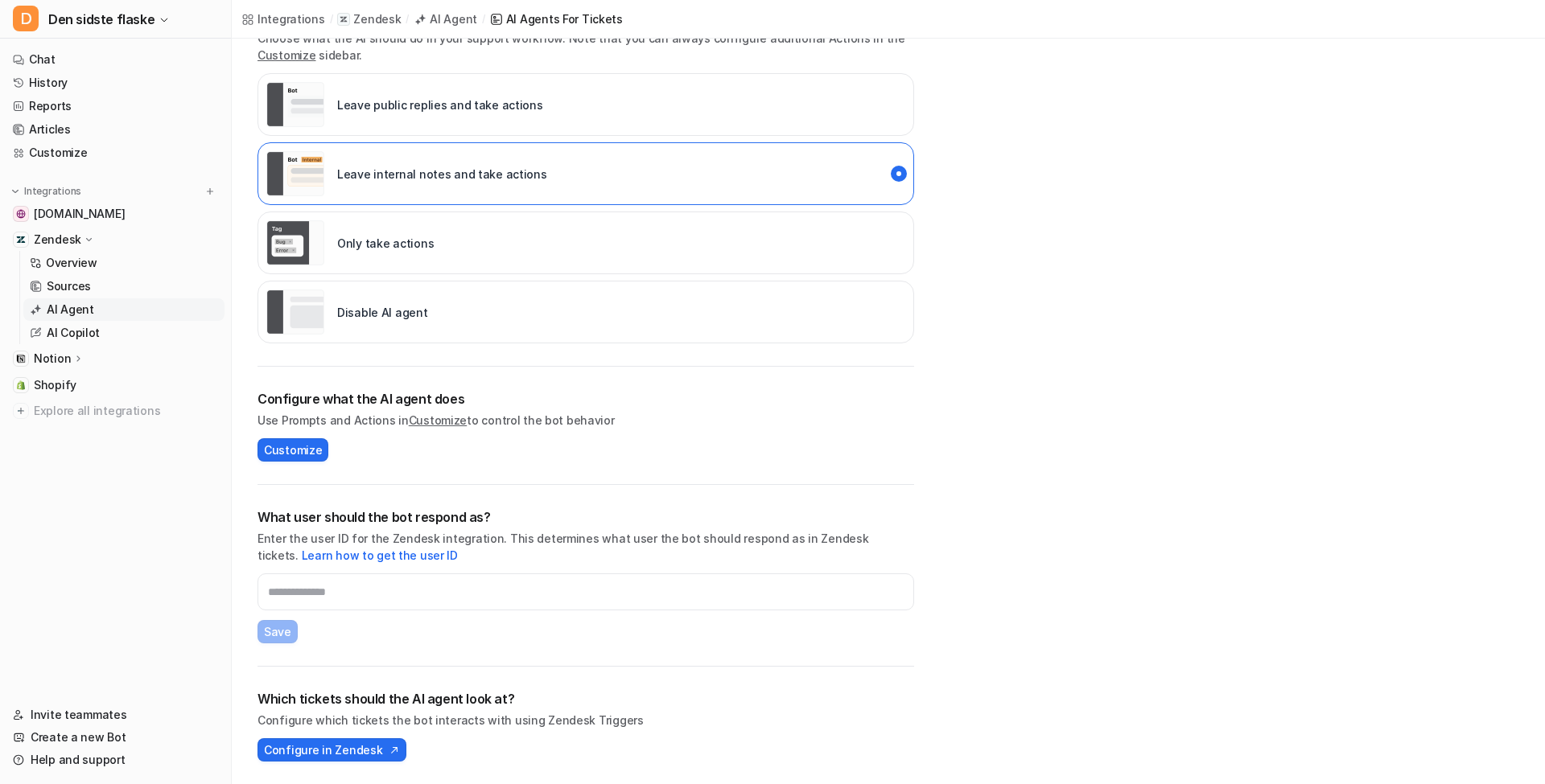
scroll to position [299, 0]
click at [368, 761] on button "Configure in Zendesk" at bounding box center [331, 750] width 149 height 24
click at [107, 26] on span "Den sidste flaske" at bounding box center [102, 19] width 107 height 23
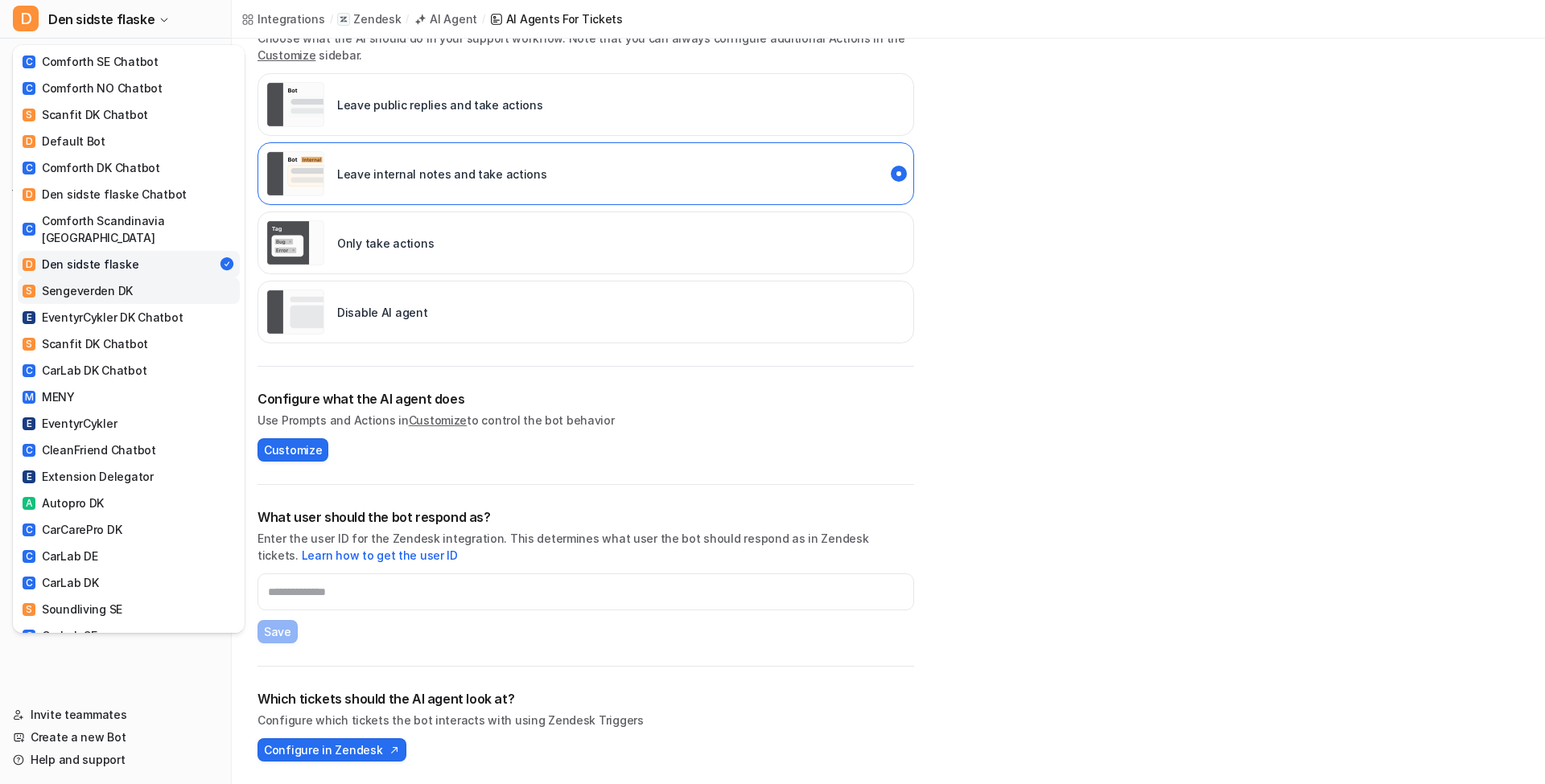
click at [179, 277] on link "S Sengeverden DK" at bounding box center [128, 290] width 222 height 27
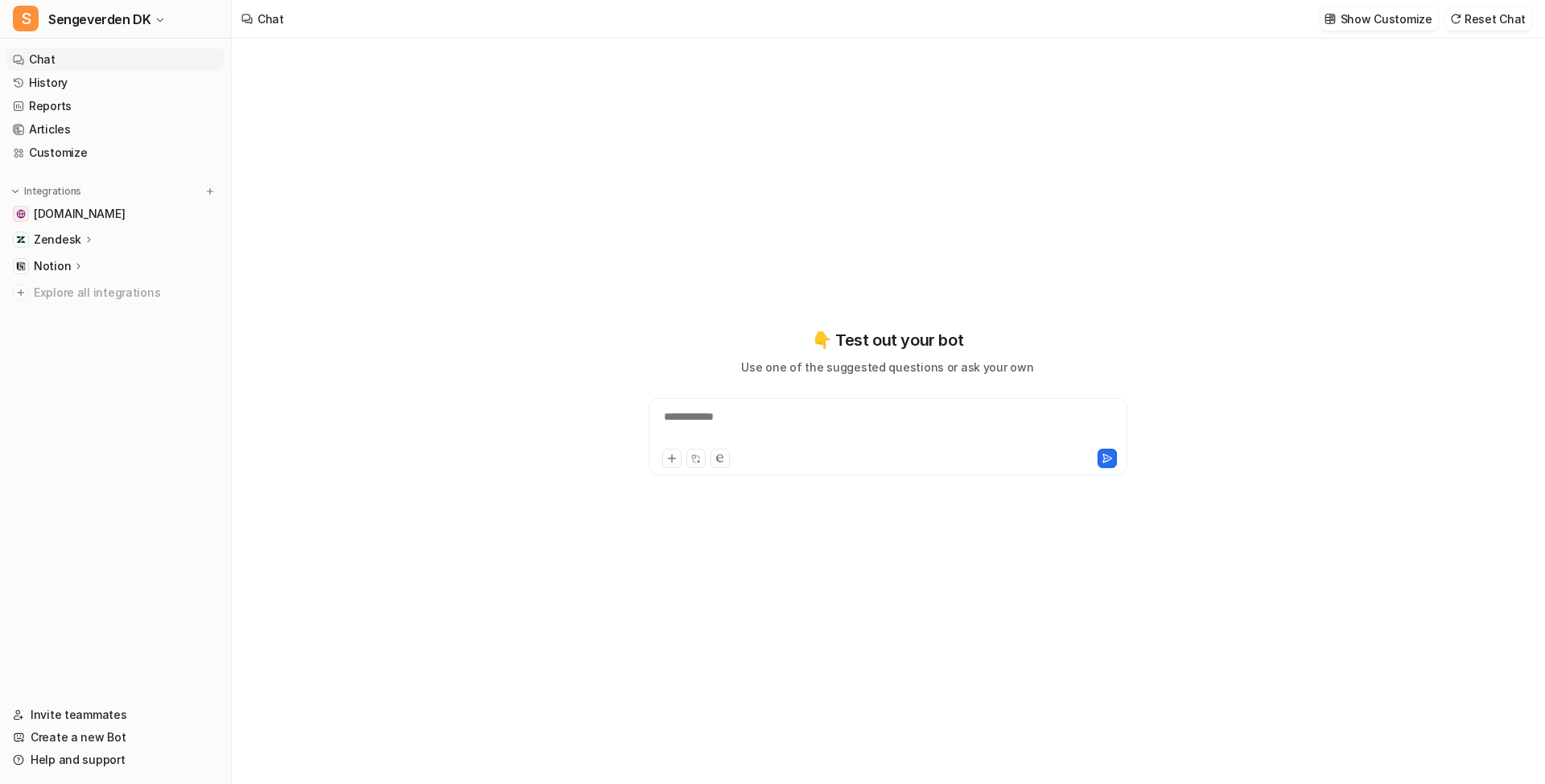
type textarea "**********"
click at [85, 244] on icon at bounding box center [89, 240] width 11 height 12
click at [87, 309] on p "AI Agent" at bounding box center [70, 310] width 47 height 16
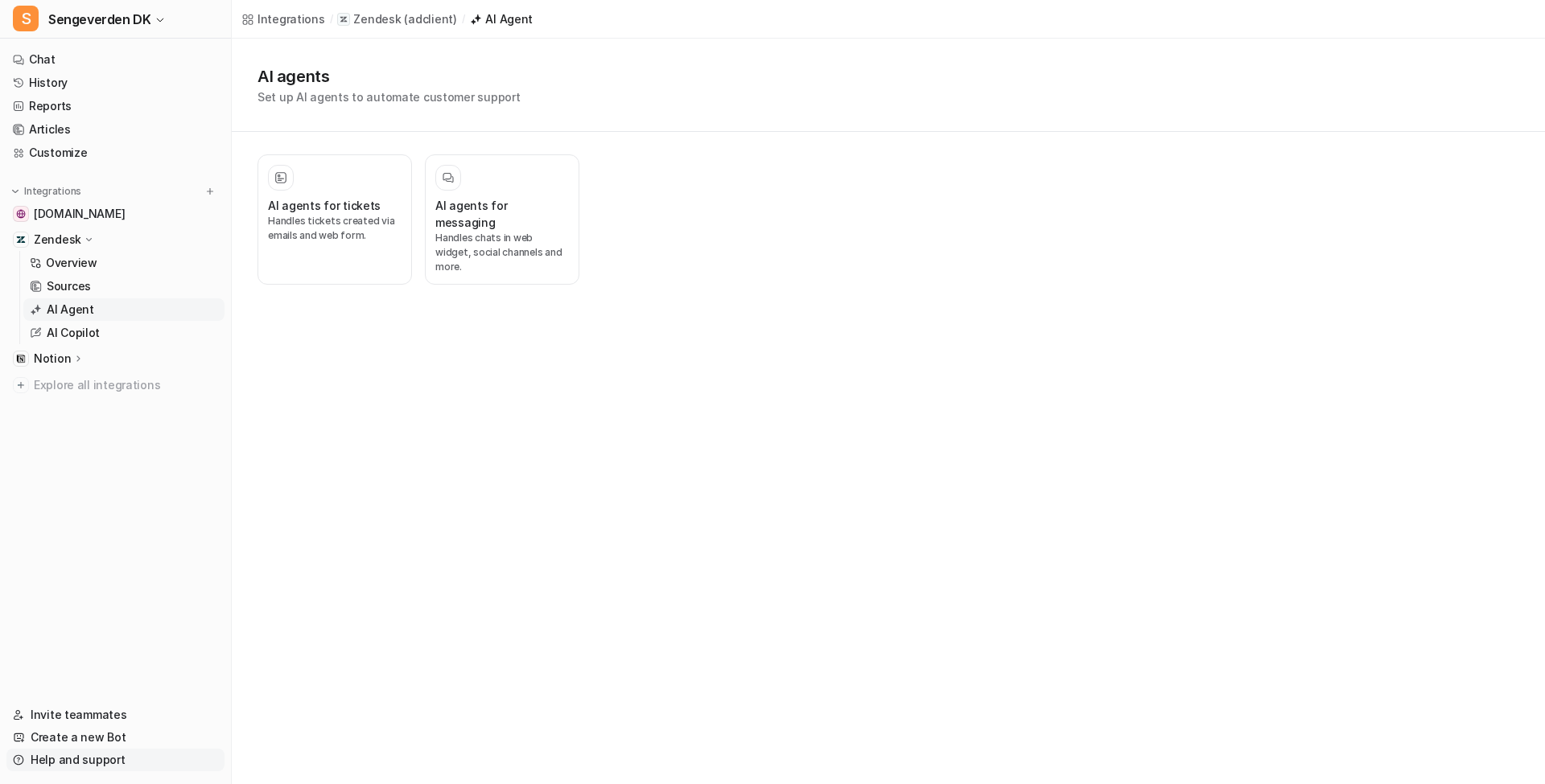
click at [97, 766] on link "Help and support" at bounding box center [115, 759] width 218 height 23
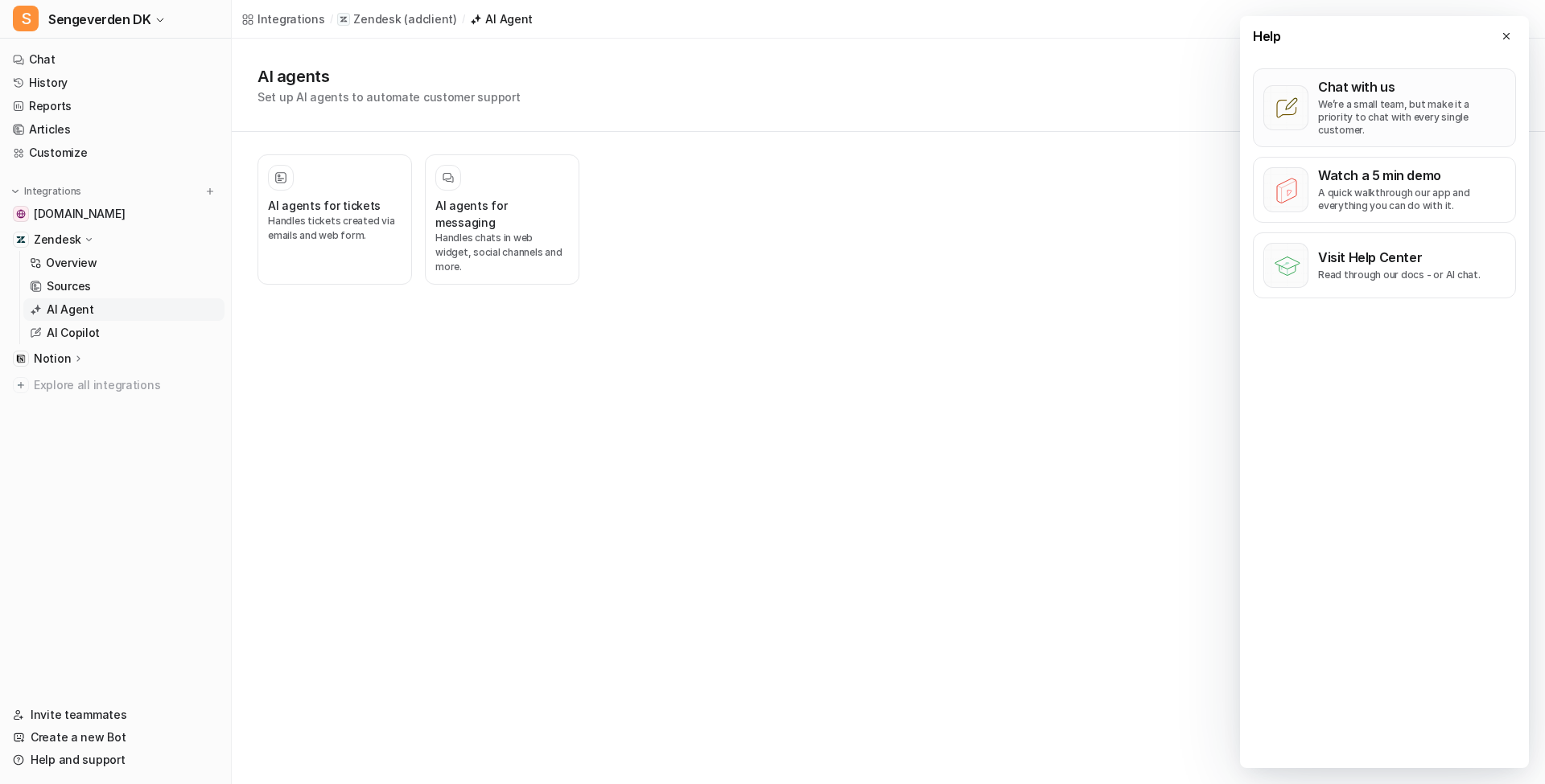
click at [1400, 107] on p "We’re a small team, but make it a priority to chat with every single customer." at bounding box center [1412, 117] width 187 height 38
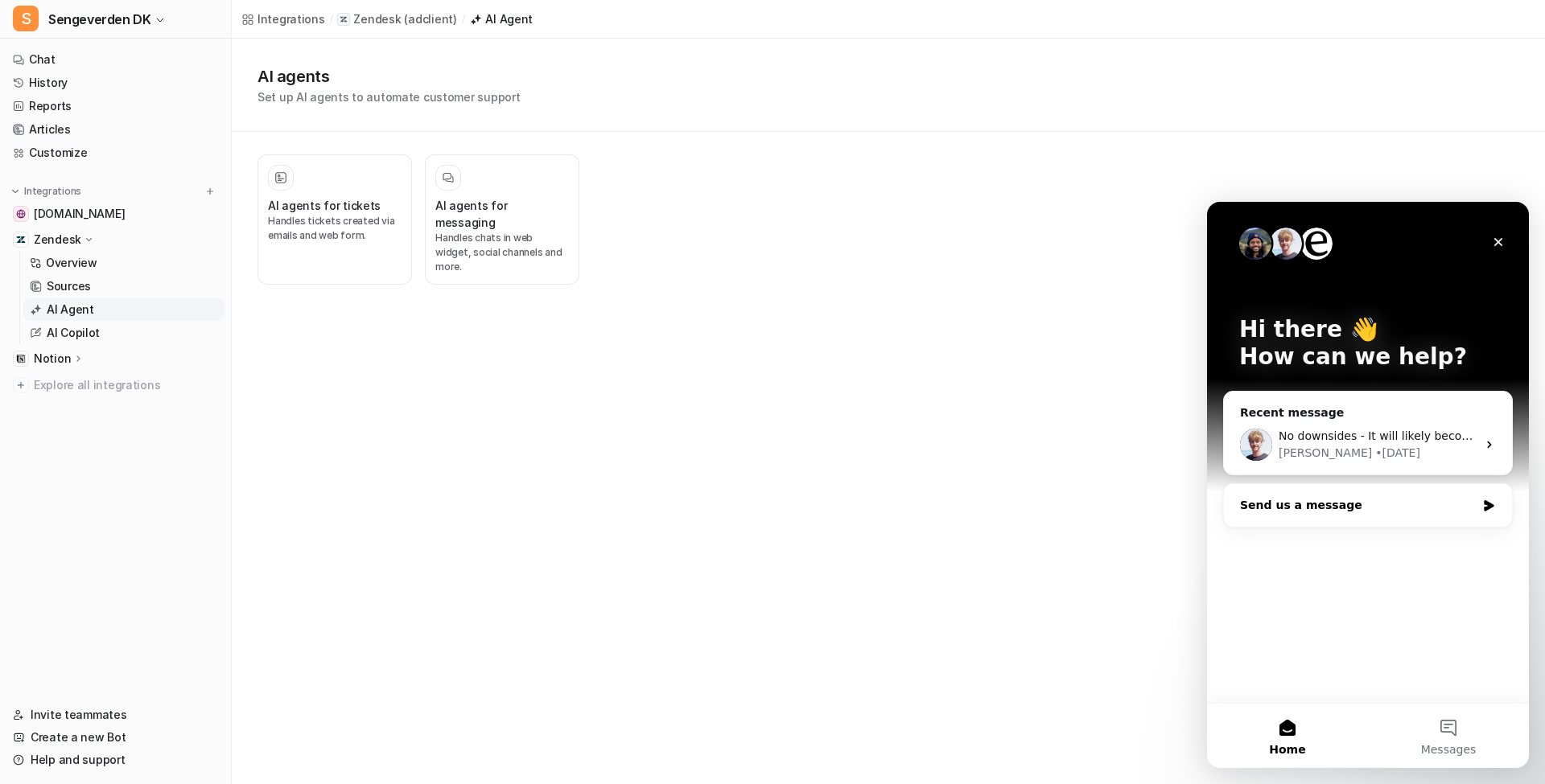
click at [1337, 522] on div "Send us a message" at bounding box center [1368, 505] width 288 height 42
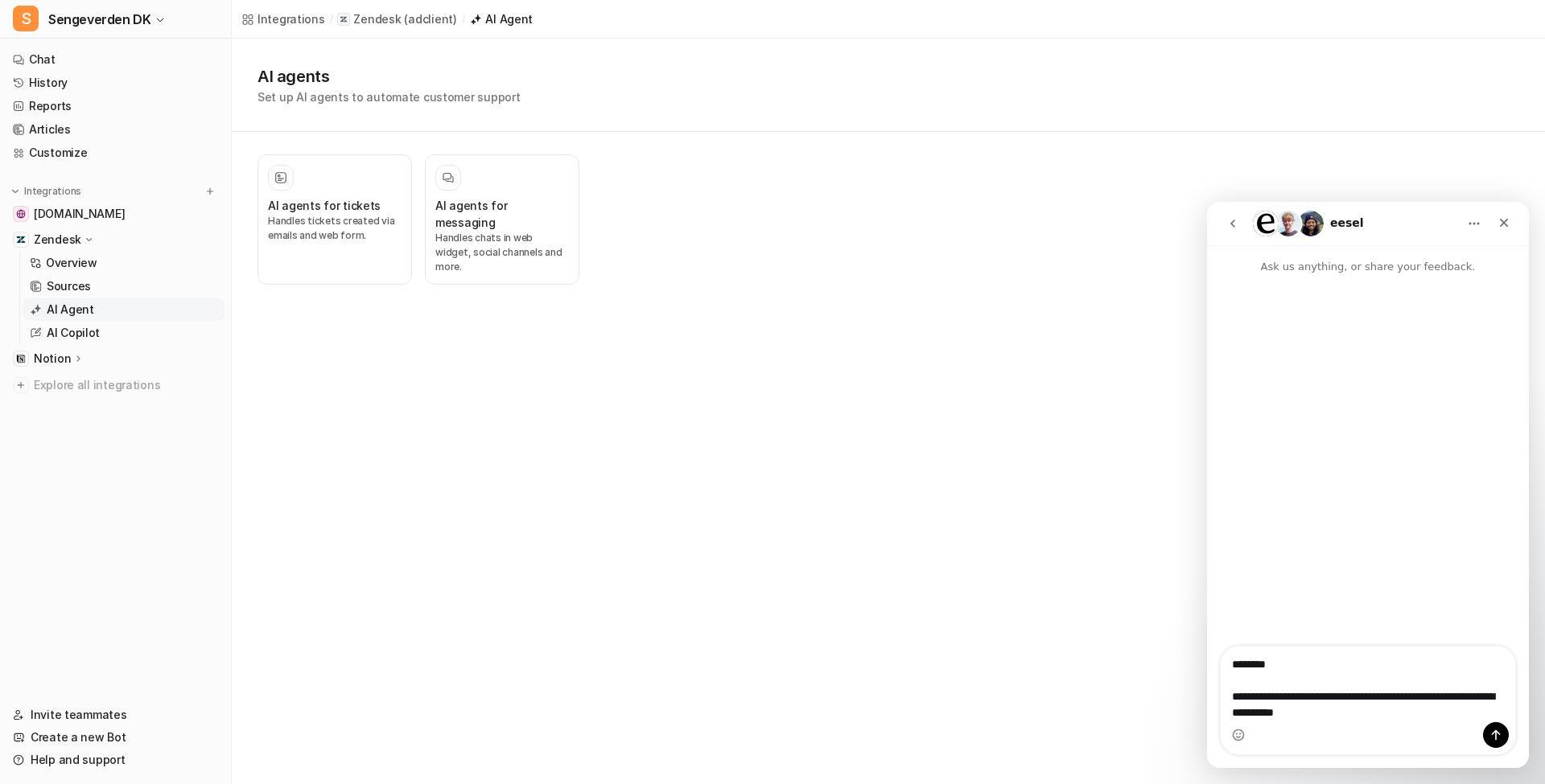
type textarea "**********"
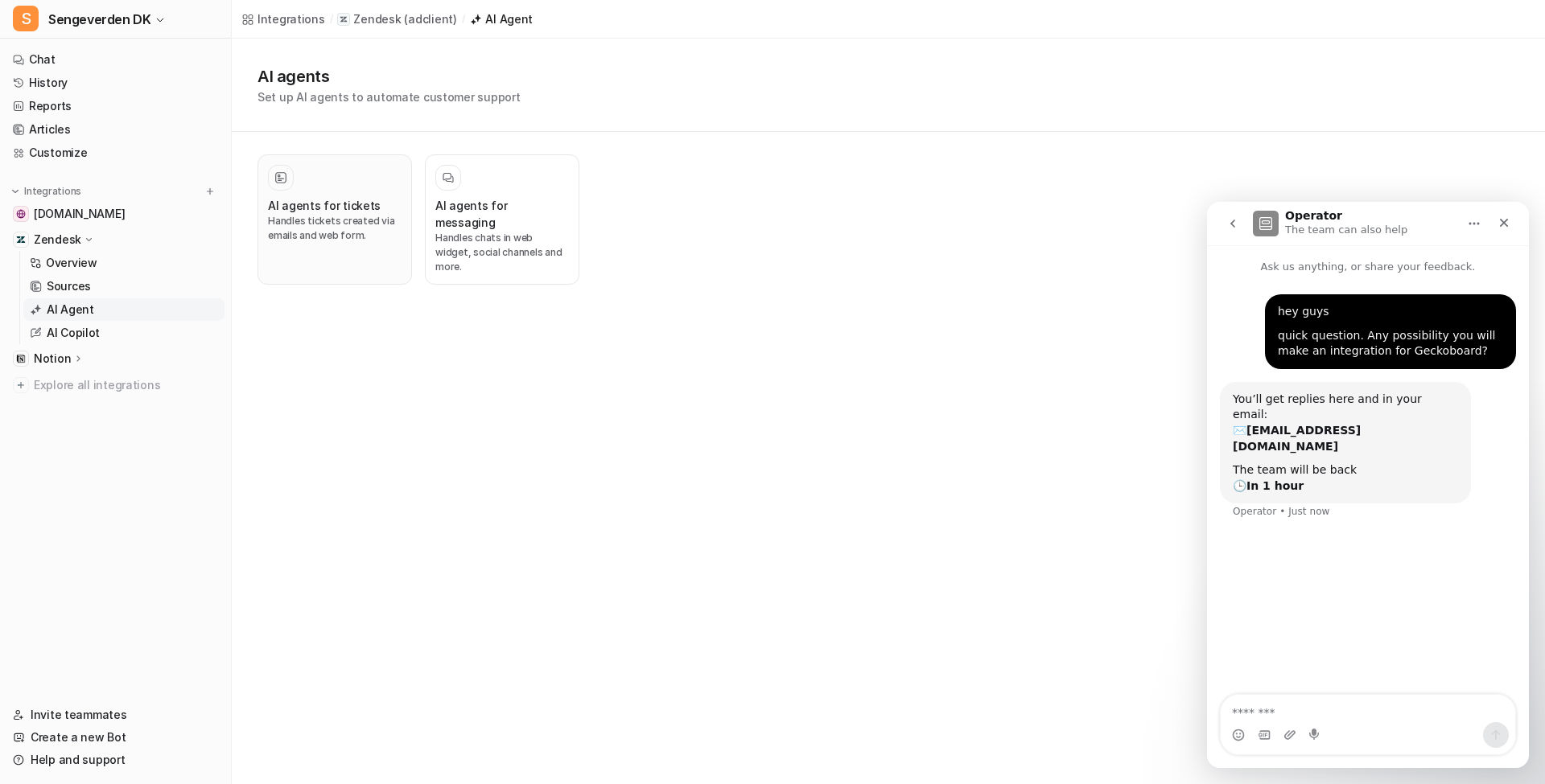
click at [342, 220] on p "Handles tickets created via emails and web form." at bounding box center [334, 228] width 133 height 29
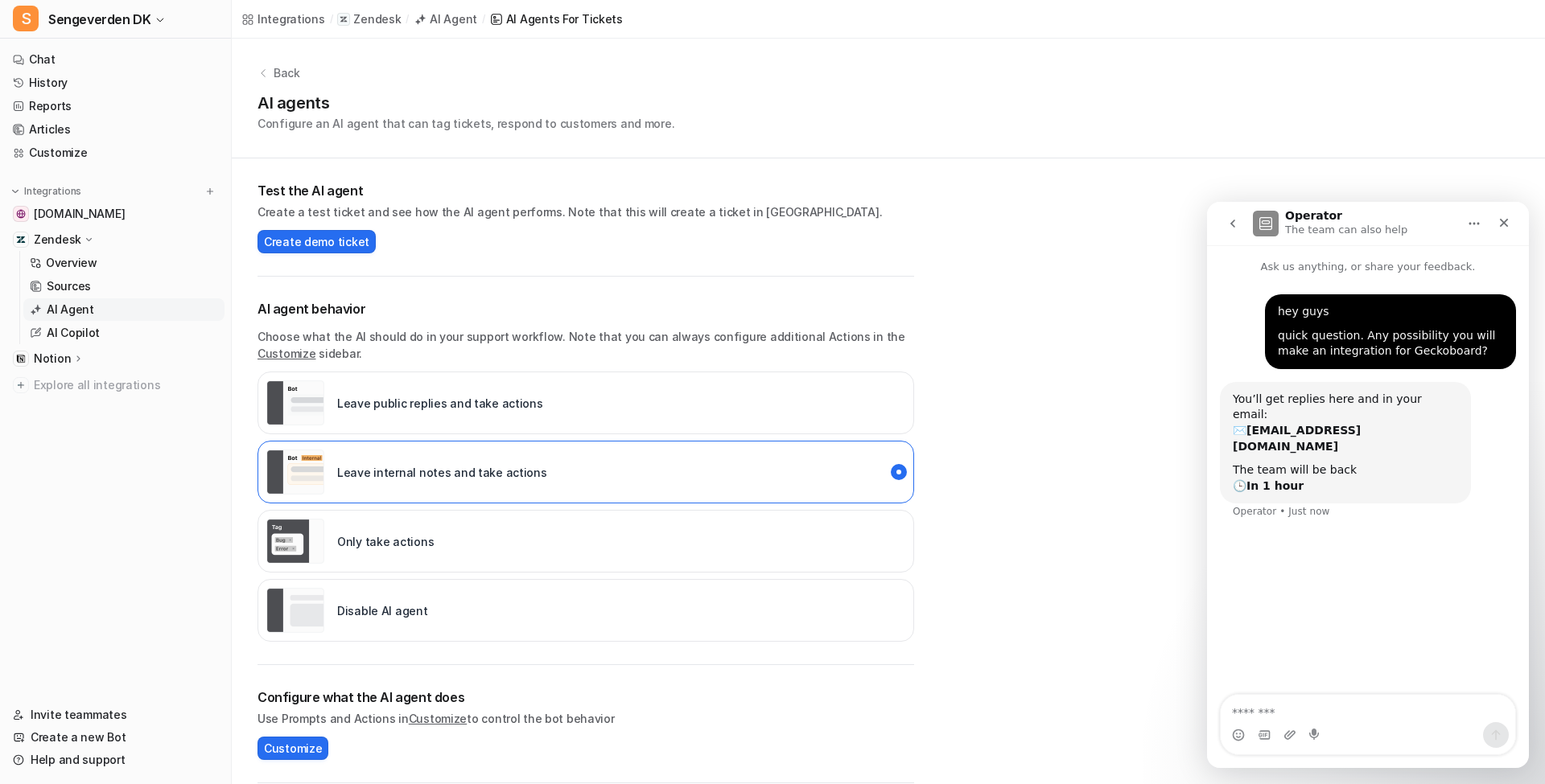
click at [1026, 687] on div "Back AI agents Configure an AI agent that can tag tickets, respond to customers…" at bounding box center [888, 560] width 1313 height 1044
click at [1494, 221] on div "Close" at bounding box center [1504, 222] width 29 height 29
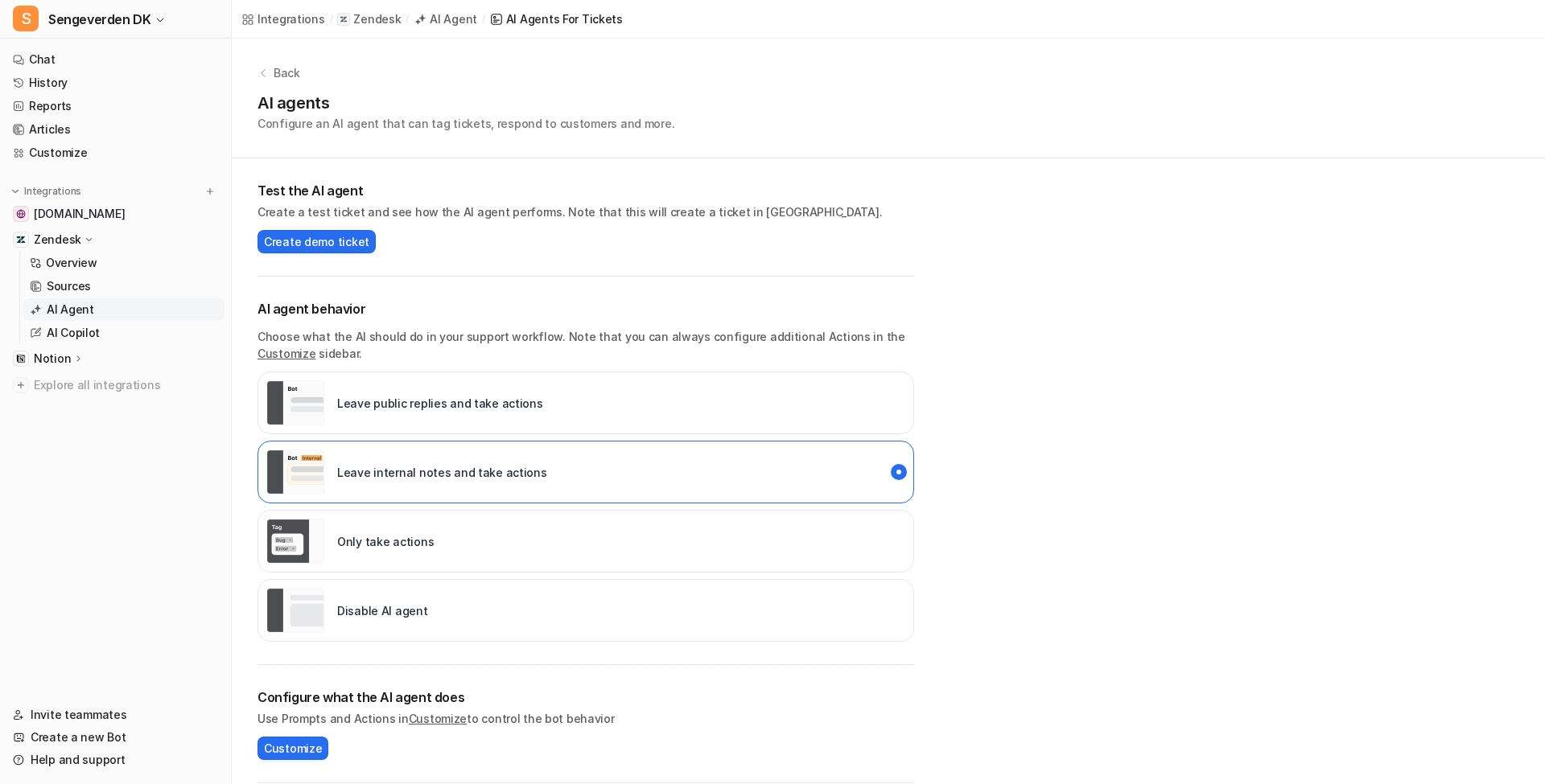
click at [1218, 333] on div "Back AI agents Configure an AI agent that can tag tickets, respond to customers…" at bounding box center [888, 560] width 1313 height 1044
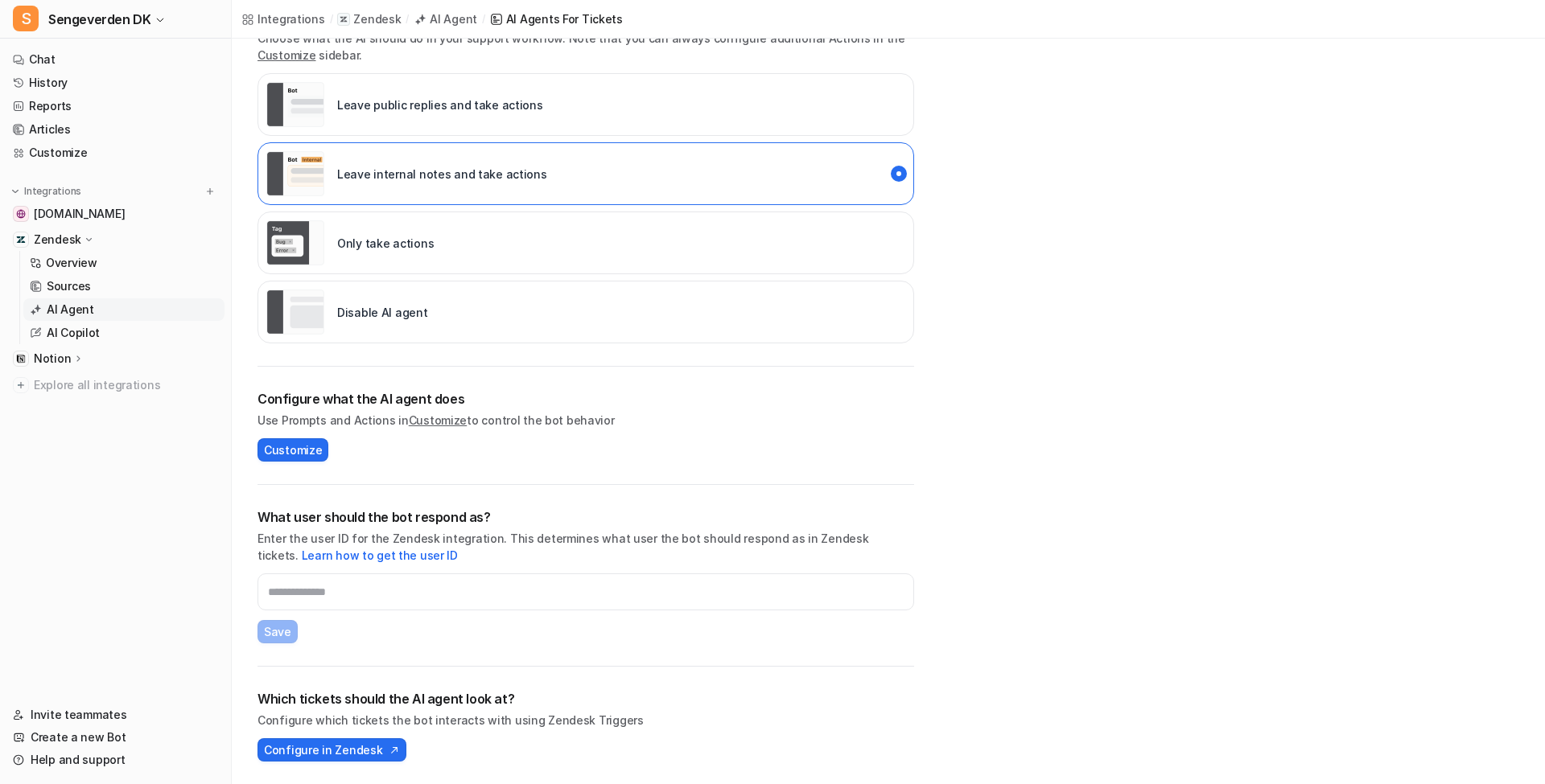
scroll to position [299, 0]
click at [341, 745] on span "Configure in Zendesk" at bounding box center [324, 749] width 118 height 17
